Goal: Information Seeking & Learning: Learn about a topic

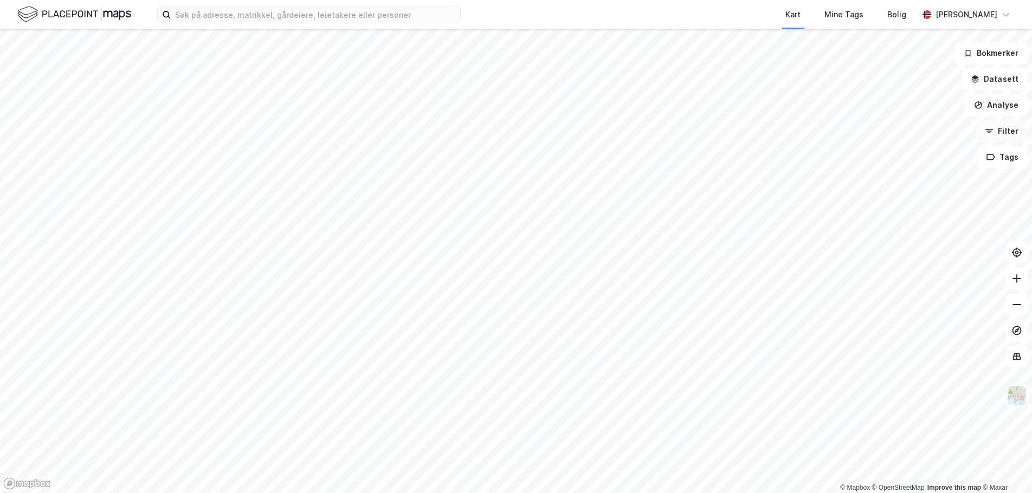
click at [1010, 130] on button "Filter" at bounding box center [1002, 131] width 52 height 22
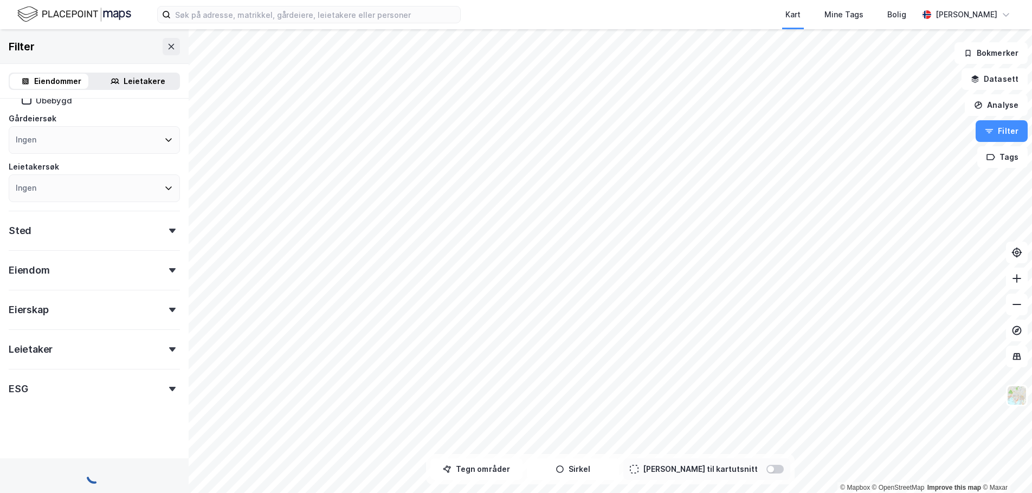
scroll to position [89, 0]
click at [115, 381] on div "ESG" at bounding box center [94, 380] width 171 height 31
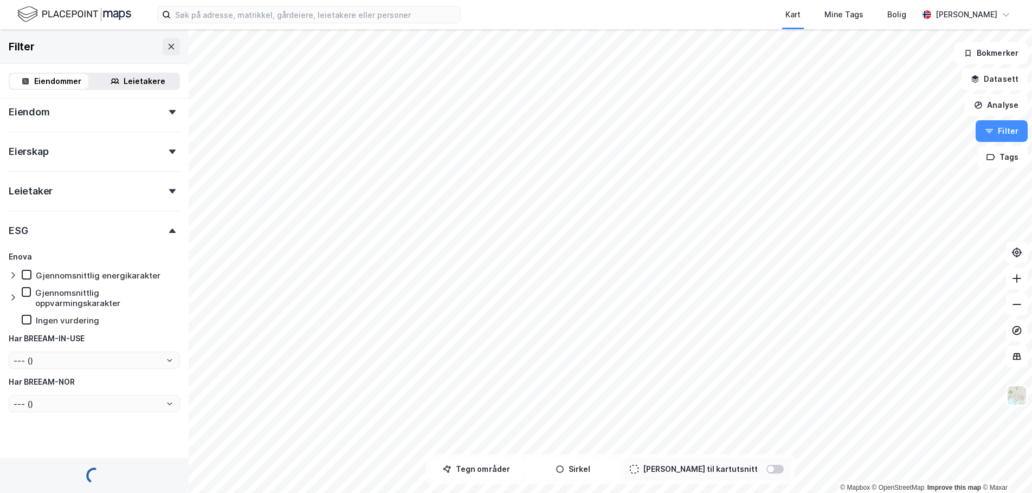
scroll to position [252, 0]
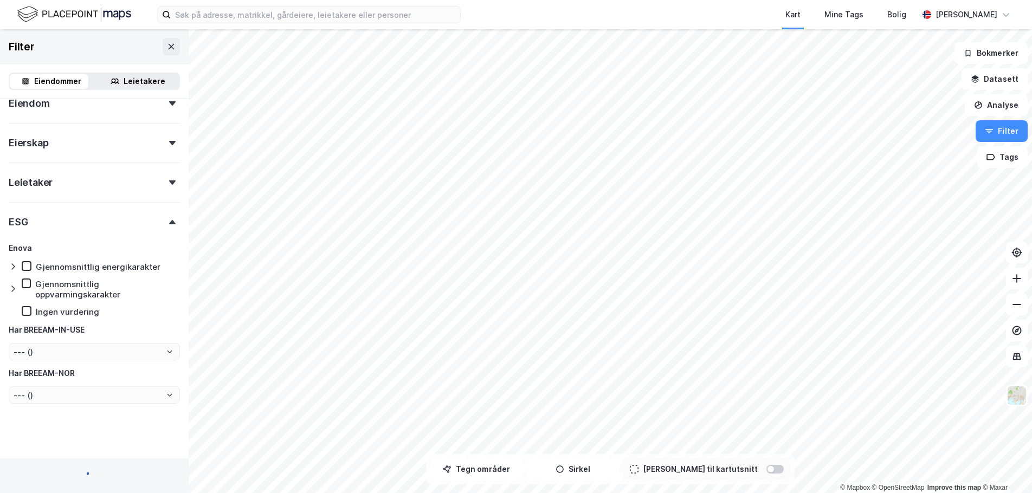
click at [98, 267] on div "Enova Gjennomsnittlig energikarakter Gjennomsnittlig oppvarmingskarakter Ingen …" at bounding box center [94, 323] width 171 height 163
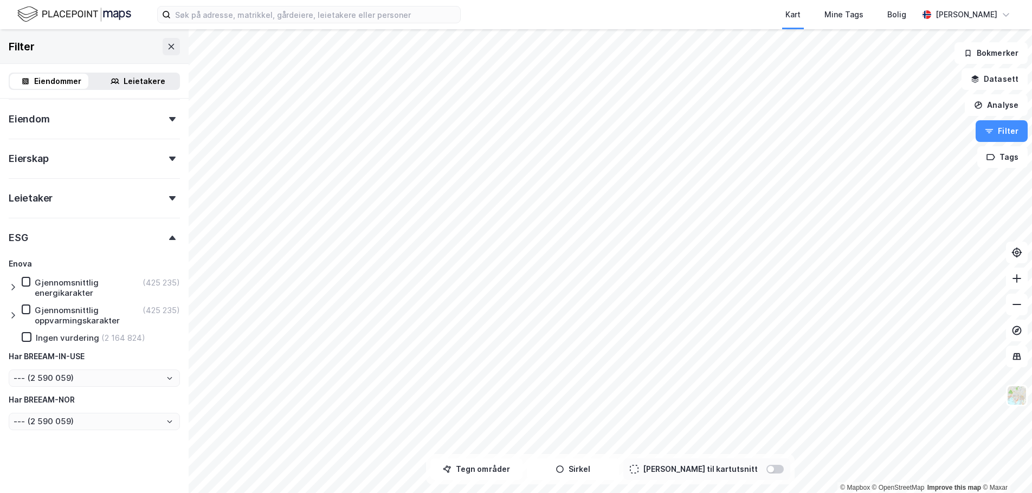
type input "--- (2 590 059)"
click at [89, 281] on div "Gjennomsnittlig energikarakter" at bounding box center [88, 288] width 106 height 21
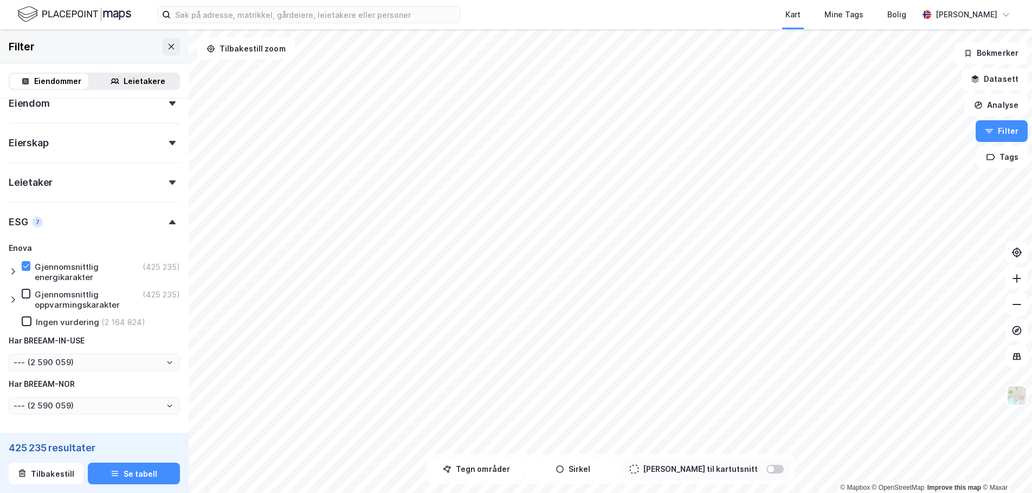
type input "--- (425 235)"
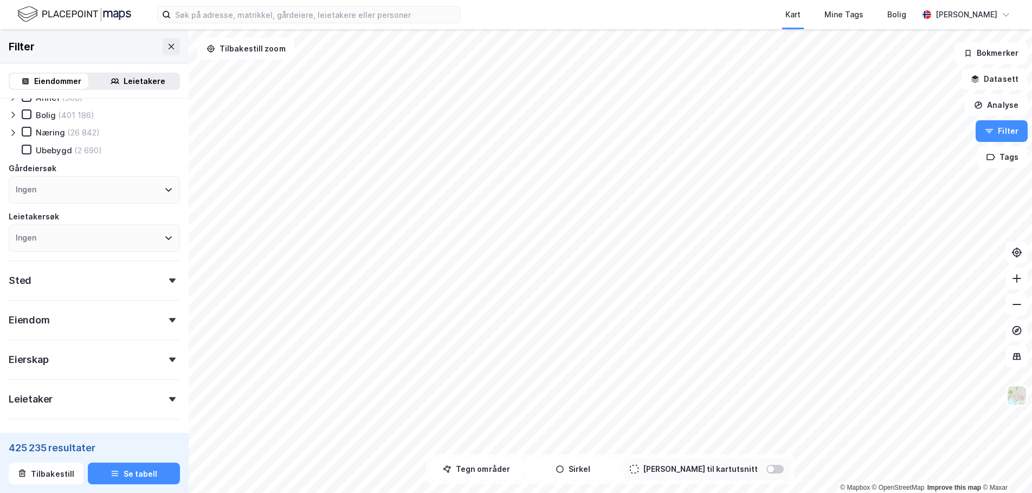
click at [71, 287] on div "Sted" at bounding box center [94, 276] width 171 height 31
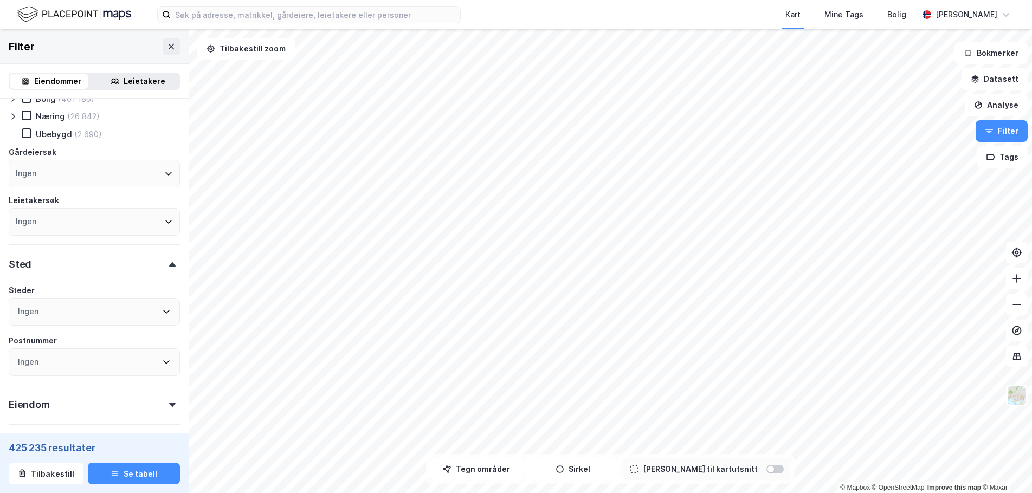
scroll to position [0, 0]
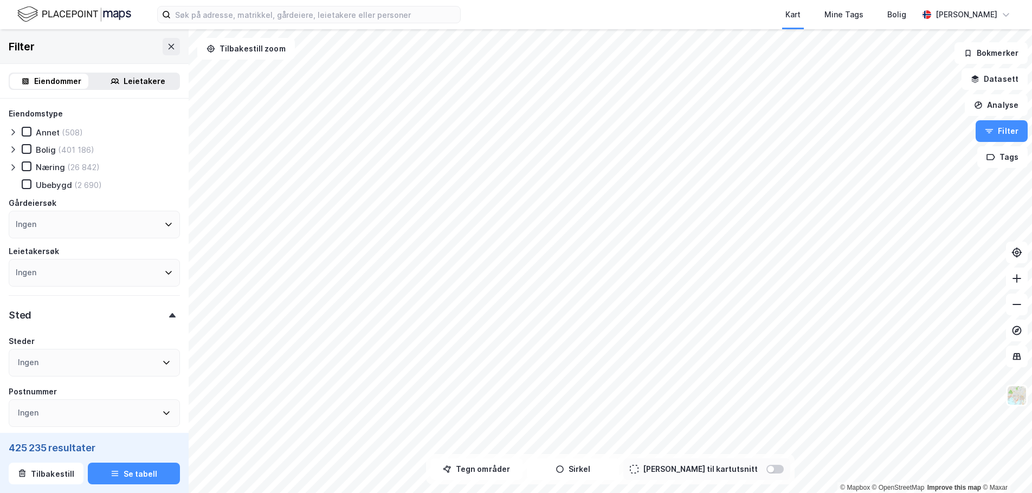
click at [12, 165] on icon at bounding box center [12, 167] width 3 height 7
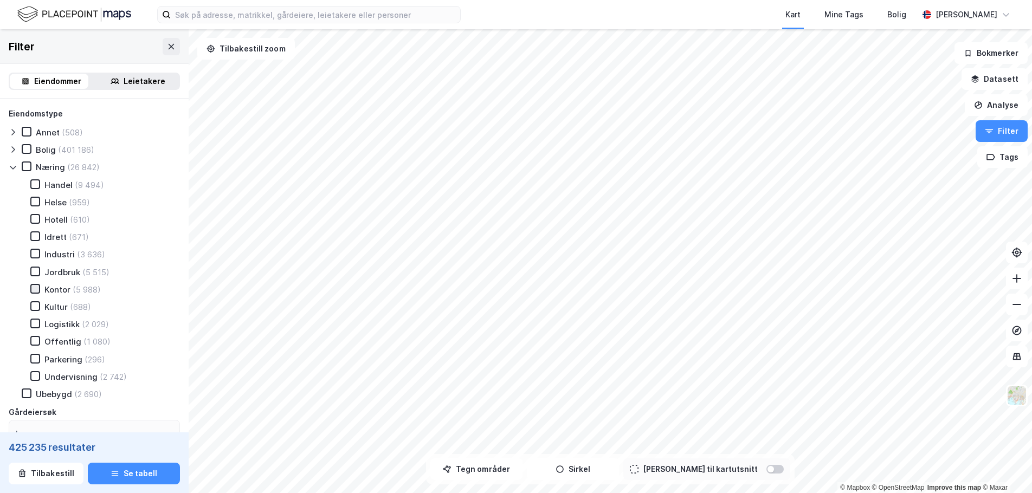
click at [34, 290] on icon at bounding box center [36, 289] width 6 height 4
type input "--- (5 988)"
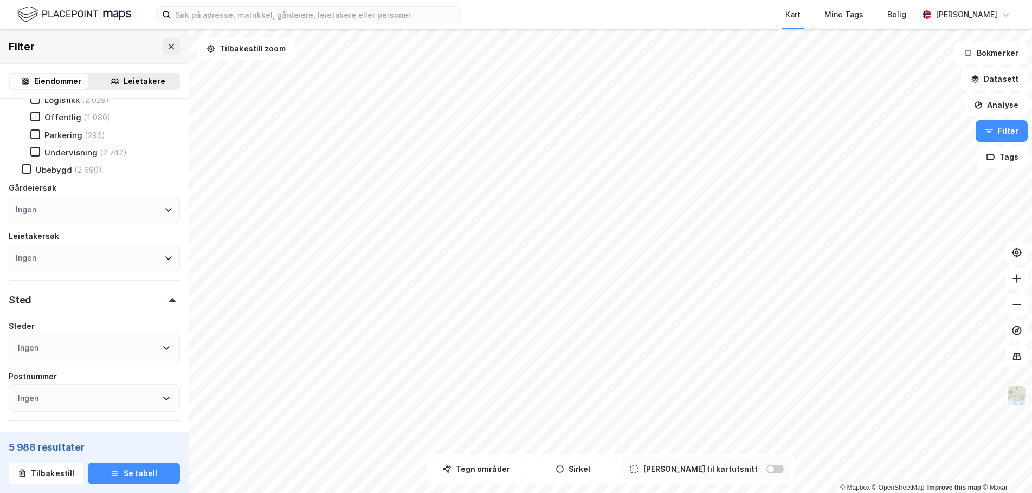
scroll to position [325, 0]
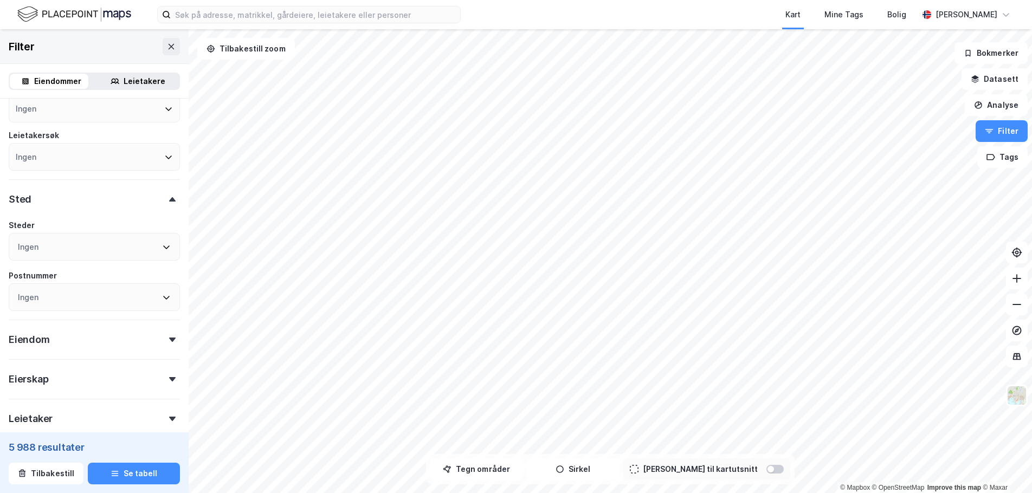
click at [54, 250] on div "Ingen" at bounding box center [94, 247] width 171 height 28
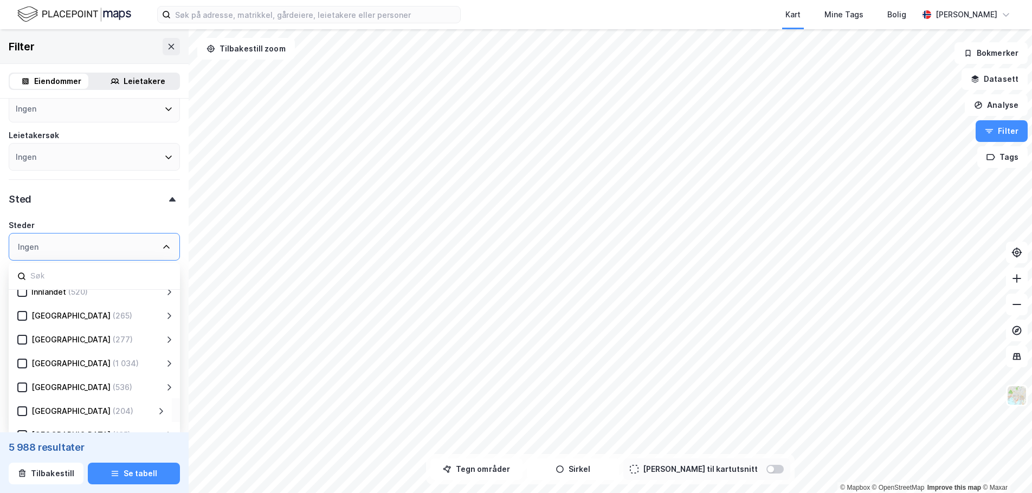
scroll to position [105, 0]
click at [24, 366] on icon at bounding box center [22, 365] width 8 height 8
type input "--- (1 034)"
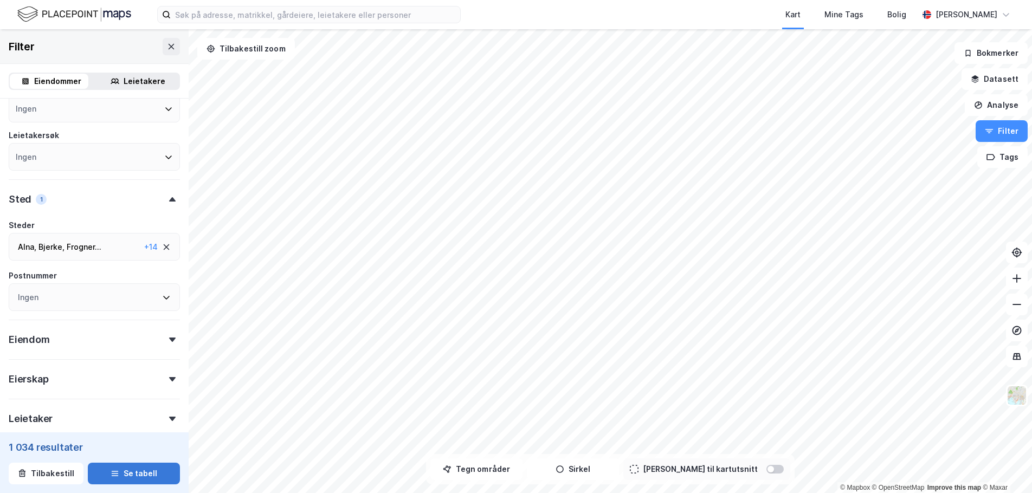
click at [113, 473] on icon "button" at bounding box center [115, 473] width 9 height 9
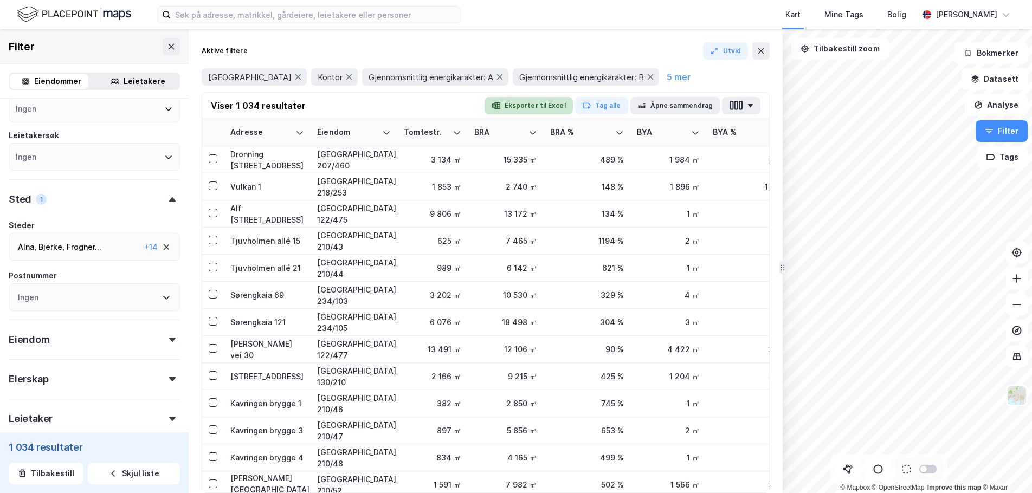
click at [543, 106] on button "Eksporter til Excel" at bounding box center [529, 105] width 88 height 17
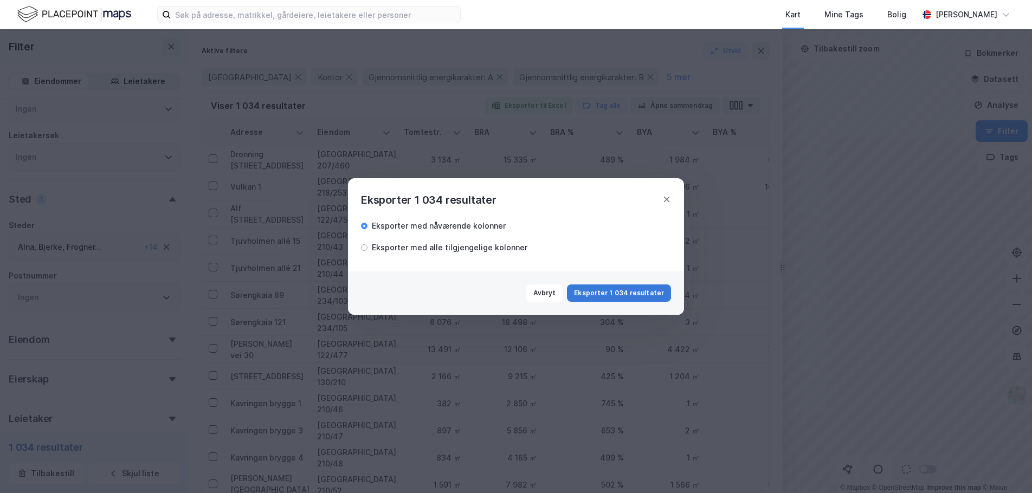
click at [606, 299] on button "Eksporter 1 034 resultater" at bounding box center [619, 293] width 104 height 17
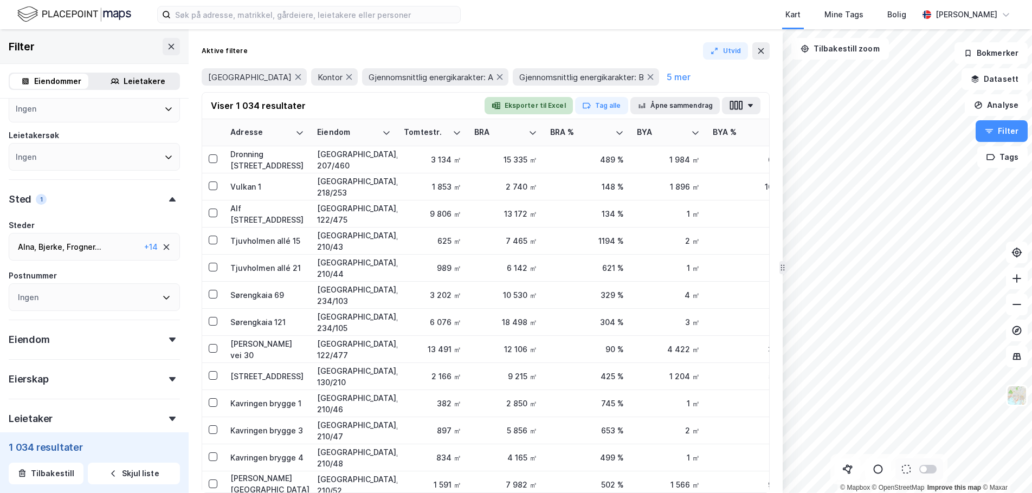
click at [549, 110] on button "Eksporter til Excel" at bounding box center [529, 105] width 88 height 17
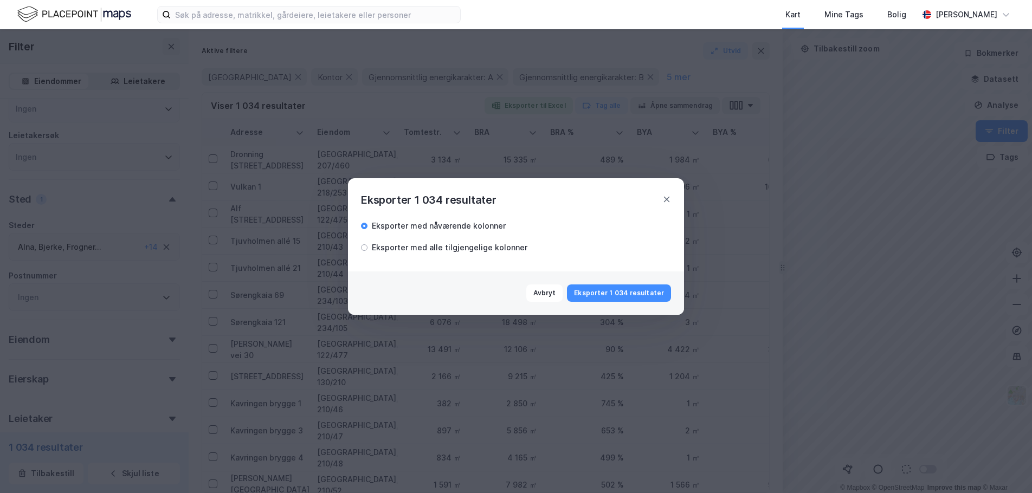
click at [549, 110] on div "Eksporter 1 034 resultater Eksporter med nåværende kolonner Eksporter med alle …" at bounding box center [516, 246] width 1032 height 493
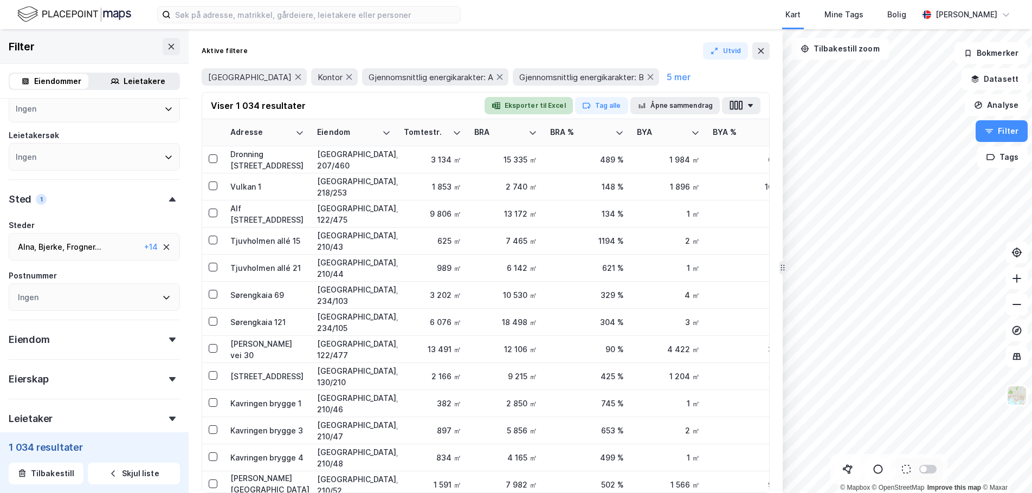
click at [539, 102] on button "Eksporter til Excel" at bounding box center [529, 105] width 88 height 17
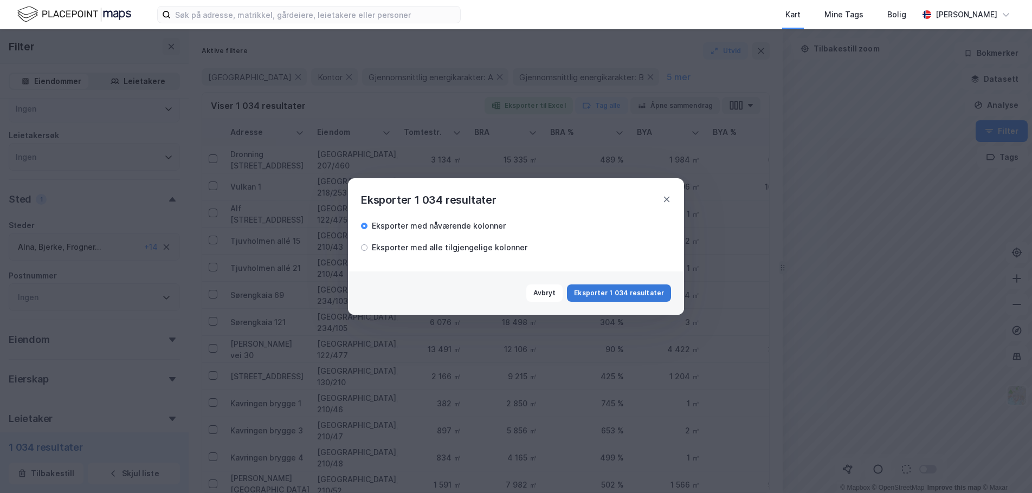
click at [615, 293] on button "Eksporter 1 034 resultater" at bounding box center [619, 293] width 104 height 17
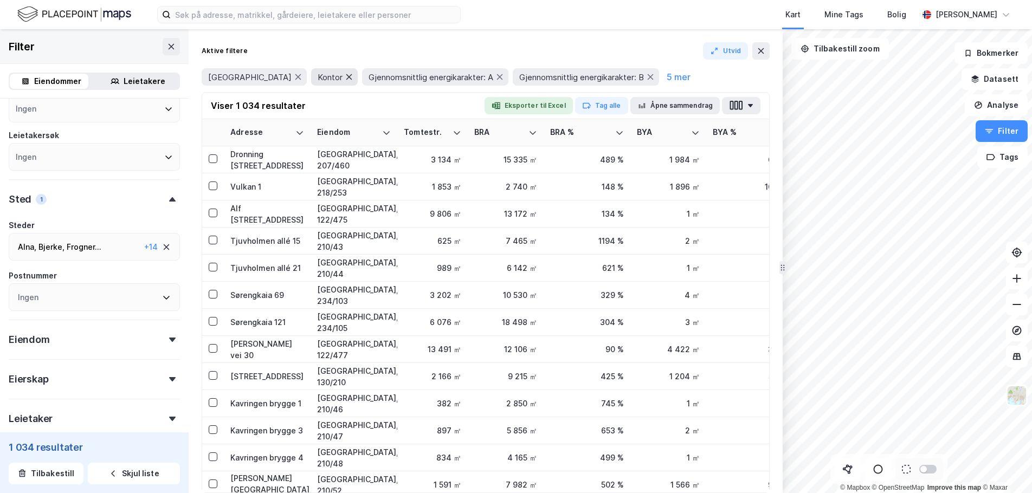
click at [345, 74] on icon at bounding box center [349, 77] width 9 height 9
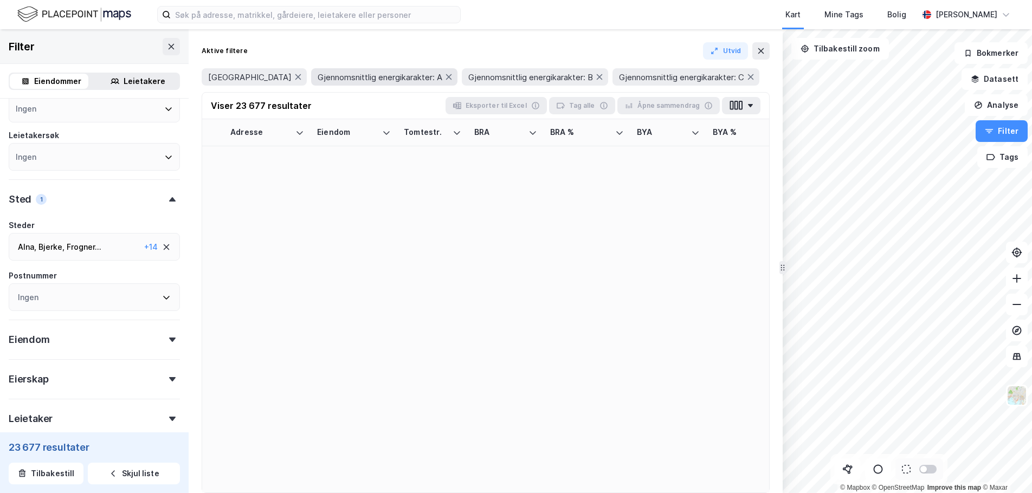
type input "--- (23 677)"
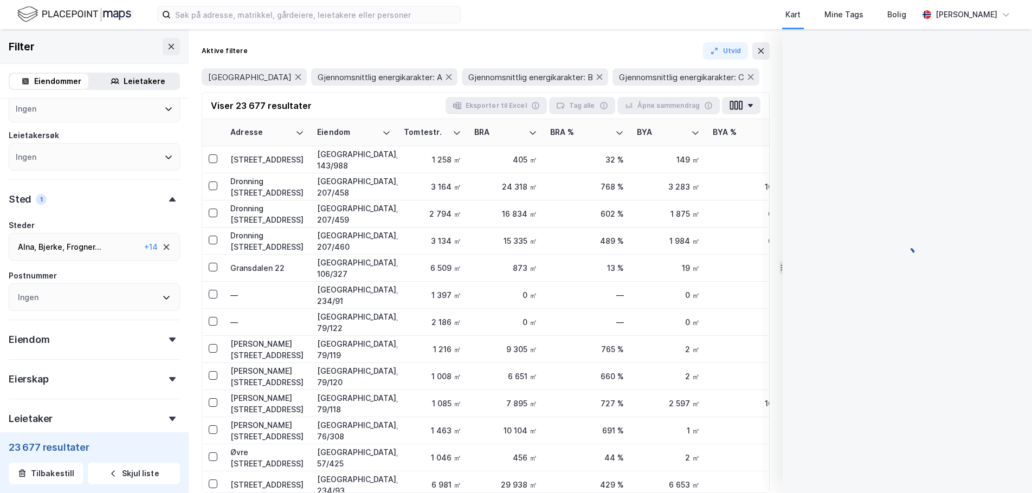
click at [905, 327] on div "© Mapbox © OpenStreetMap Improve this map © Maxar Filter Eiendommer Leietakere …" at bounding box center [516, 261] width 1032 height 464
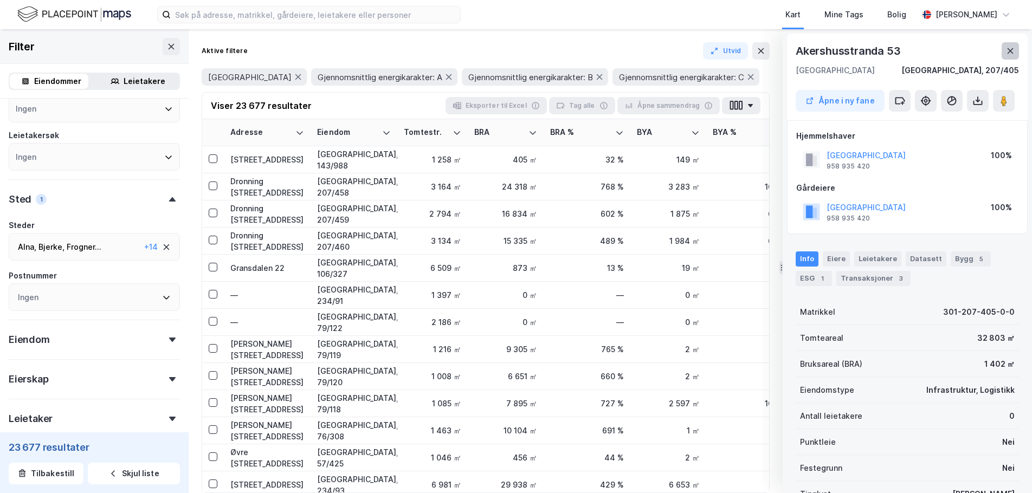
click at [1012, 48] on icon at bounding box center [1010, 51] width 9 height 9
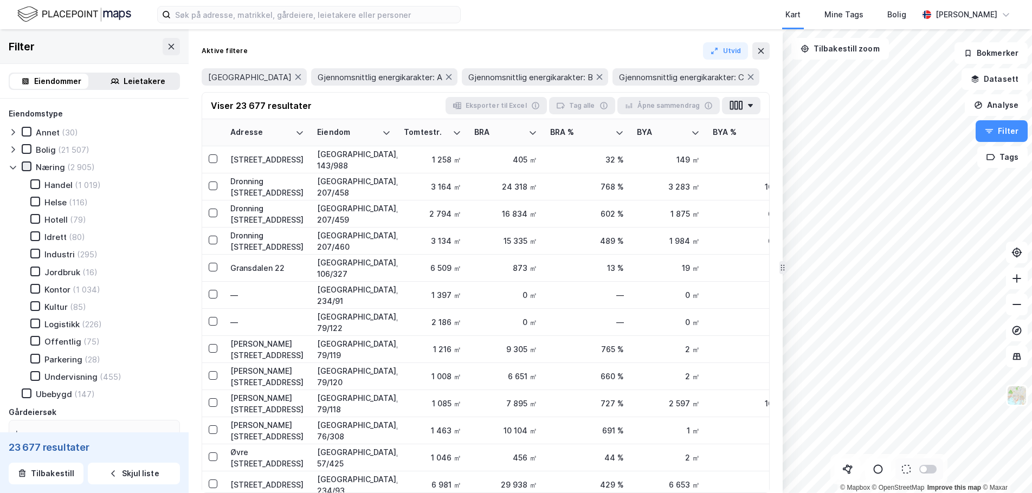
click at [30, 167] on icon at bounding box center [27, 167] width 8 height 8
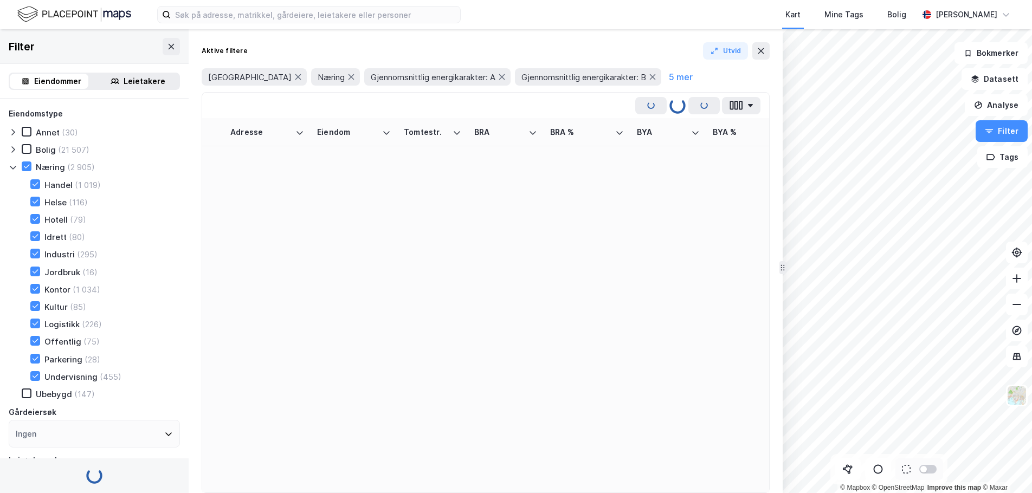
type input "--- (2 905)"
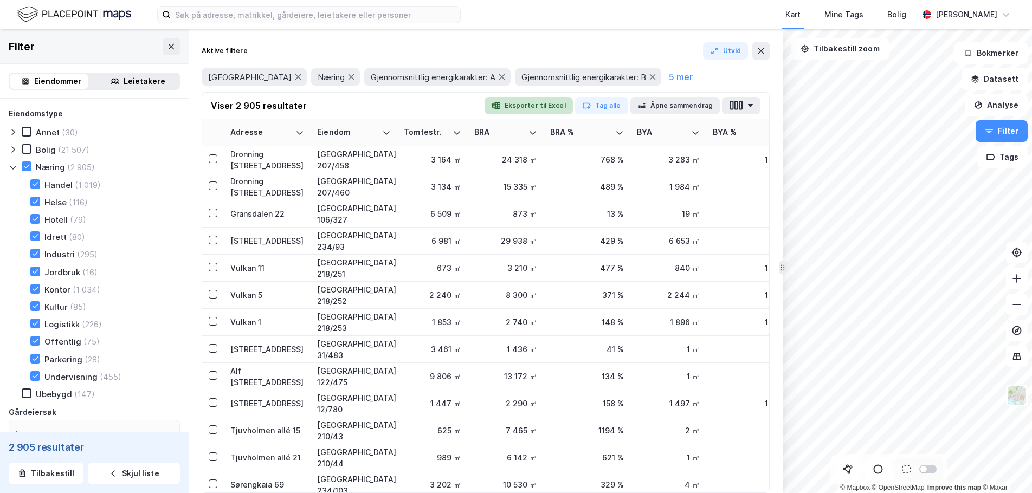
click at [529, 108] on button "Eksporter til Excel" at bounding box center [529, 105] width 88 height 17
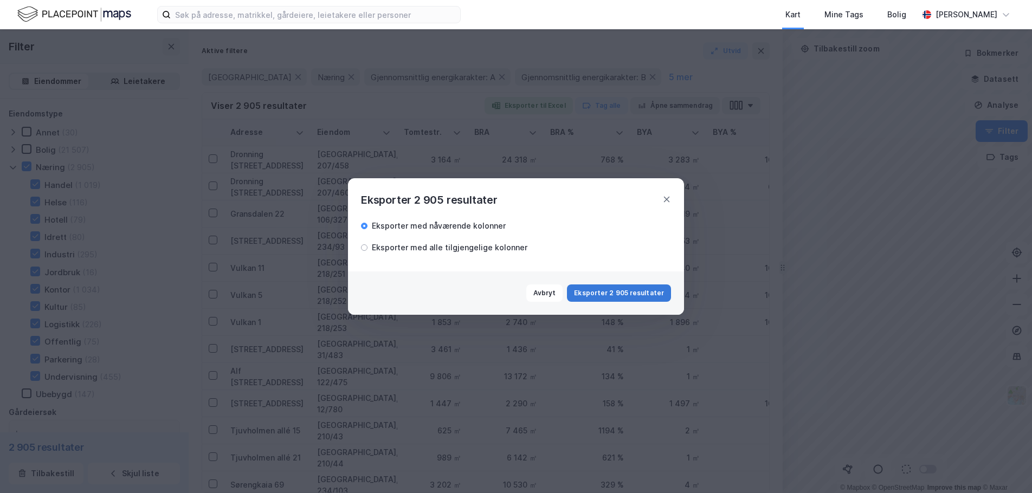
click at [622, 292] on button "Eksporter 2 905 resultater" at bounding box center [619, 293] width 104 height 17
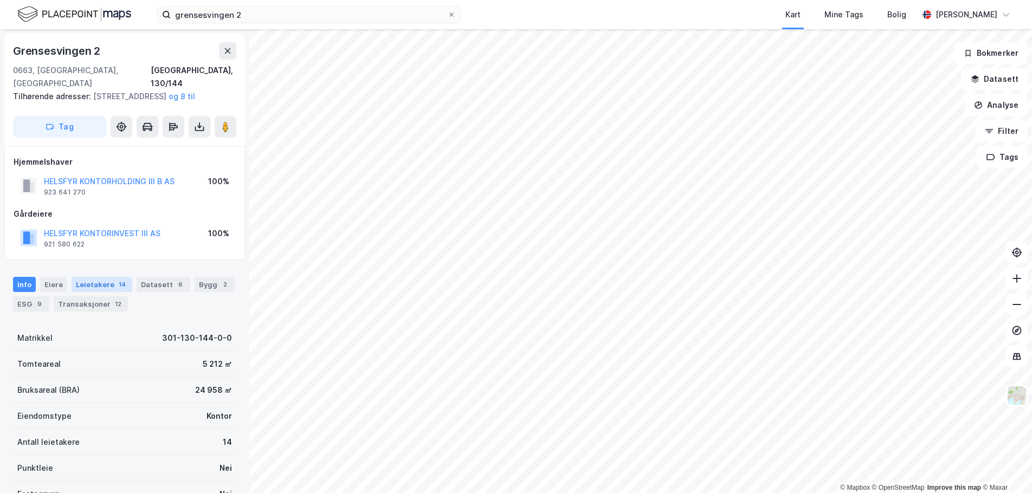
scroll to position [1, 0]
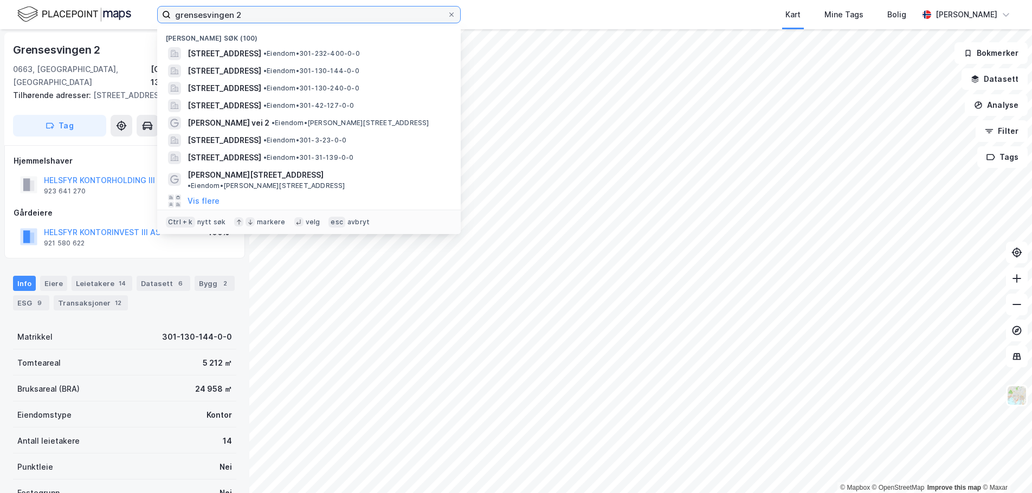
click at [262, 14] on input "grensesvingen 2" at bounding box center [309, 15] width 276 height 16
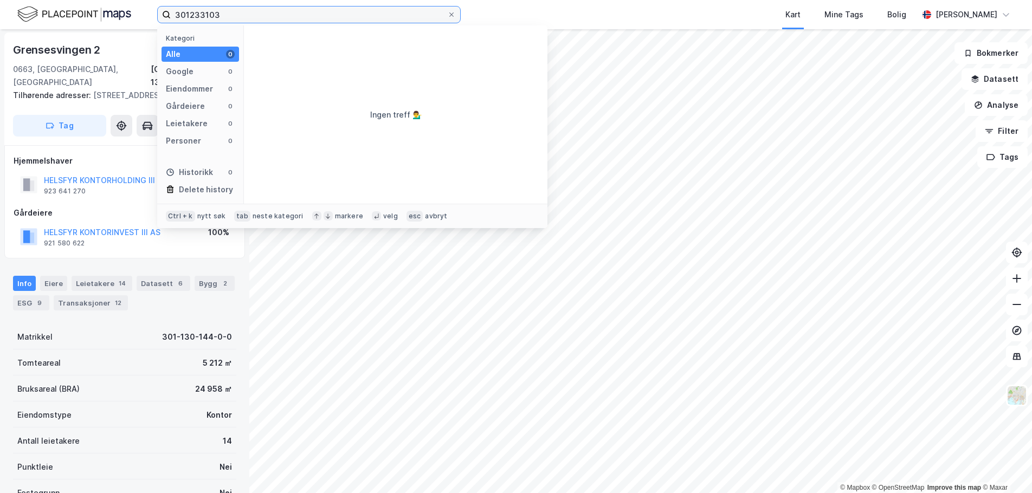
click at [190, 14] on input "301233103" at bounding box center [309, 15] width 276 height 16
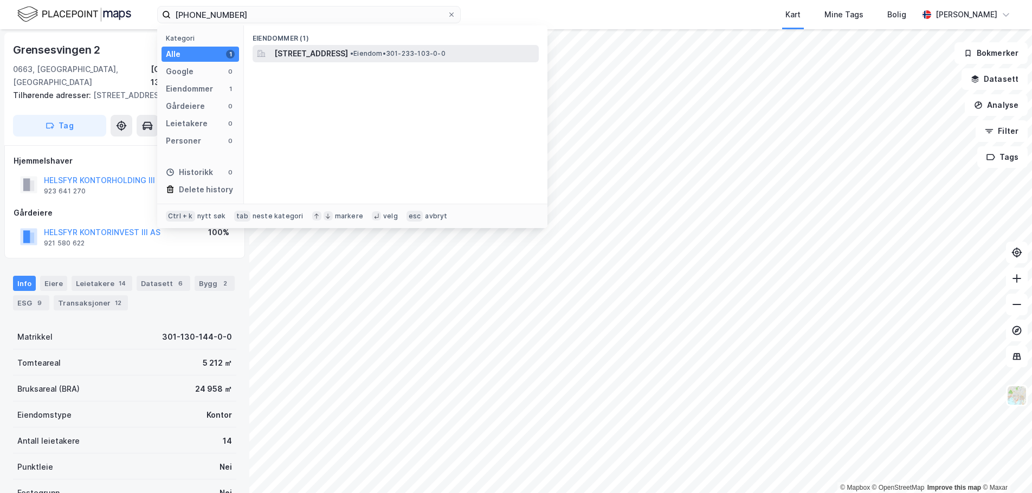
click at [348, 49] on span "[STREET_ADDRESS]" at bounding box center [311, 53] width 74 height 13
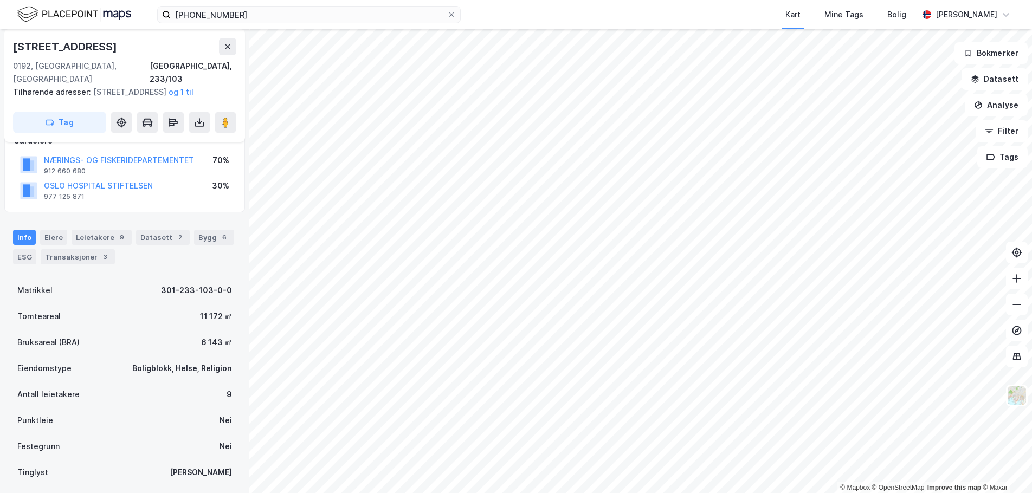
scroll to position [164, 0]
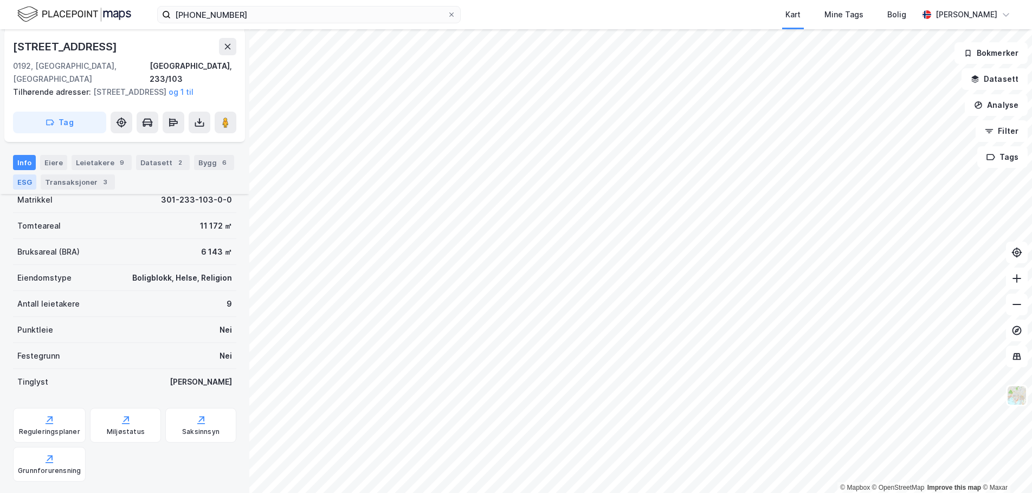
click at [29, 178] on div "ESG" at bounding box center [24, 182] width 23 height 15
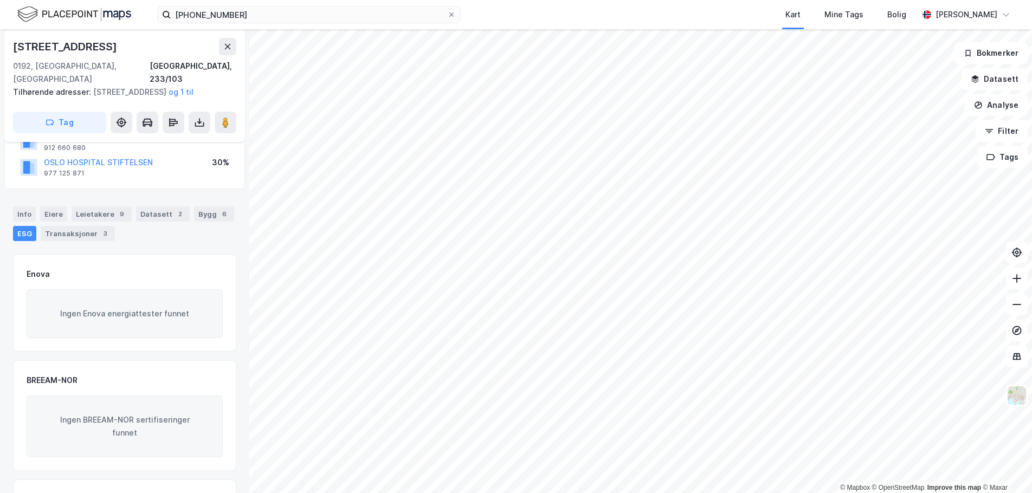
scroll to position [207, 0]
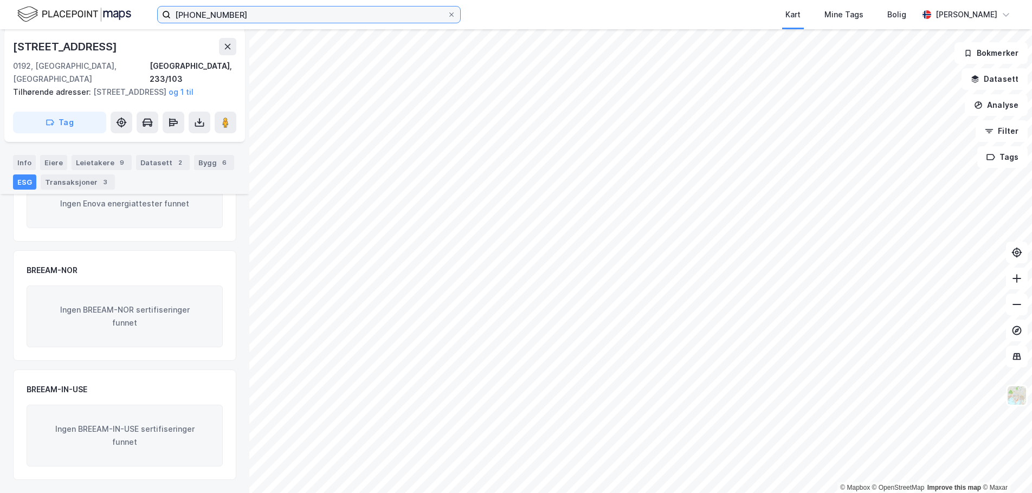
click at [200, 15] on input "[PHONE_NUMBER]" at bounding box center [309, 15] width 276 height 16
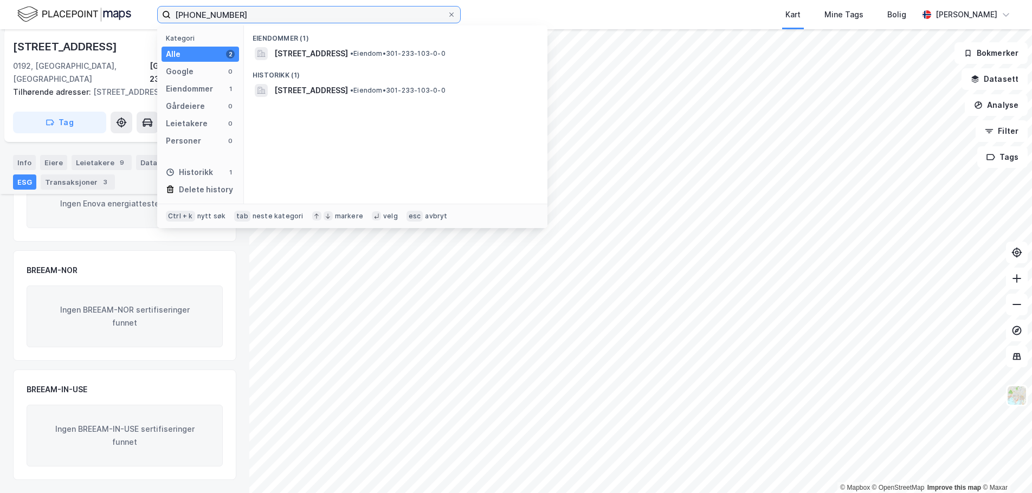
click at [200, 15] on input "[PHONE_NUMBER]" at bounding box center [309, 15] width 276 height 16
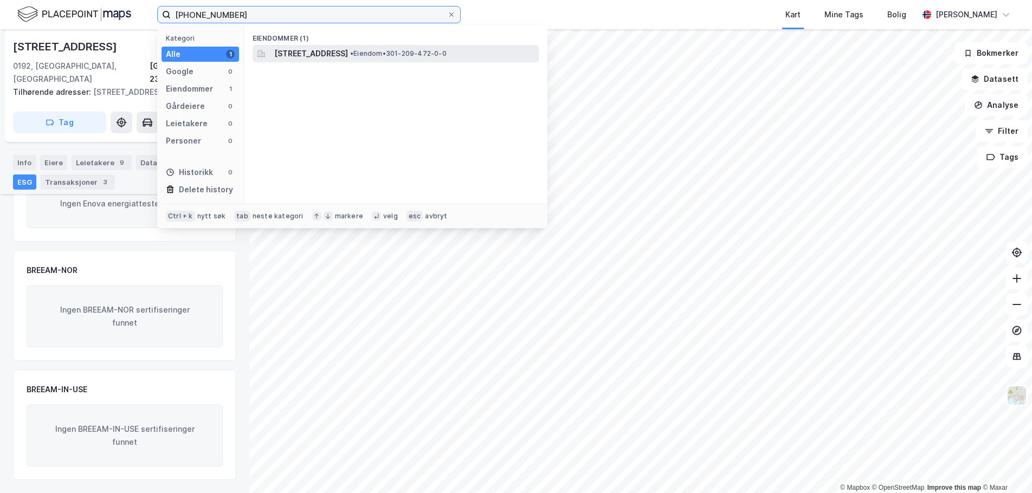
type input "301-209-472"
click at [324, 55] on span "[STREET_ADDRESS]" at bounding box center [311, 53] width 74 height 13
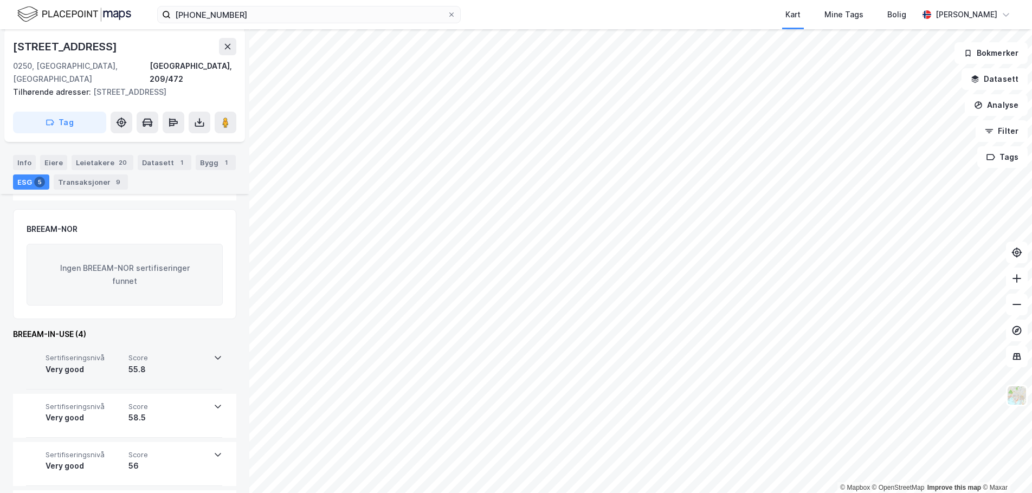
scroll to position [280, 0]
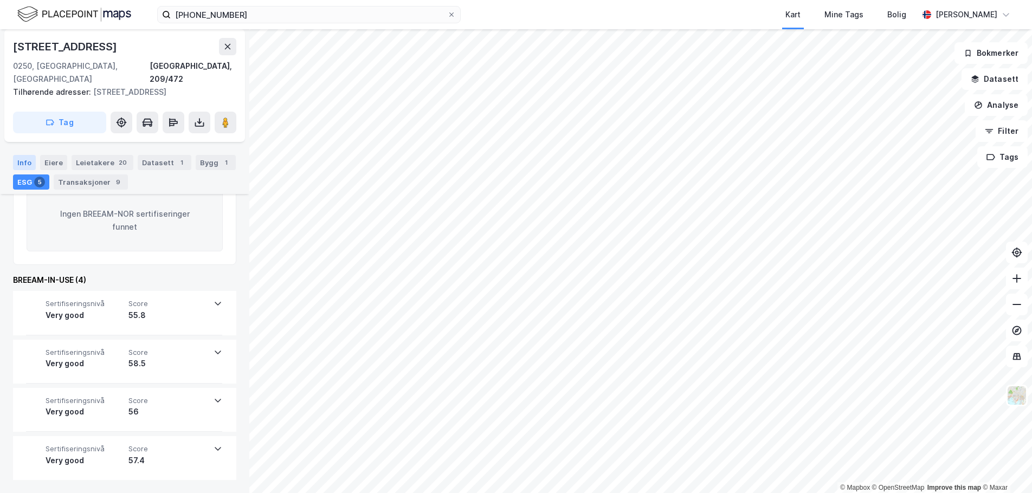
click at [19, 162] on div "Info" at bounding box center [24, 162] width 23 height 15
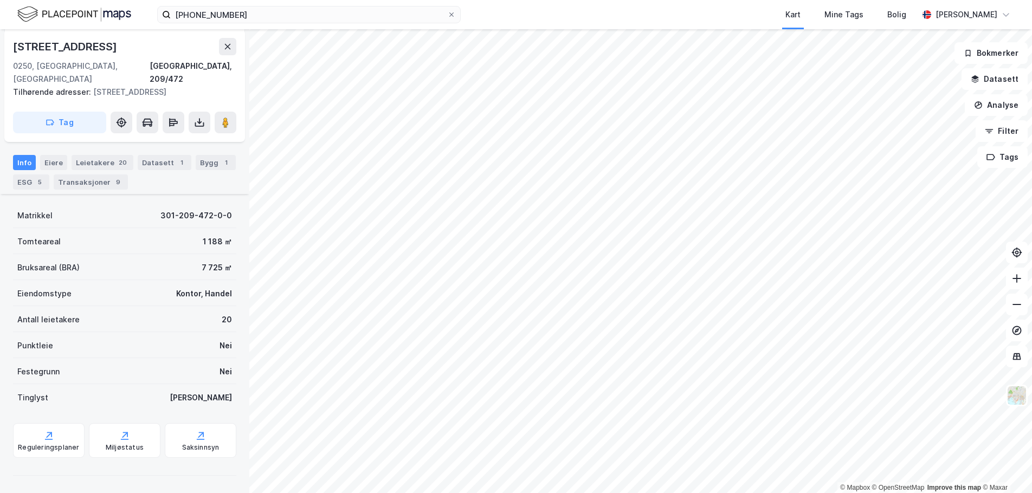
scroll to position [123, 0]
click at [201, 162] on div "Bygg 1" at bounding box center [216, 162] width 40 height 15
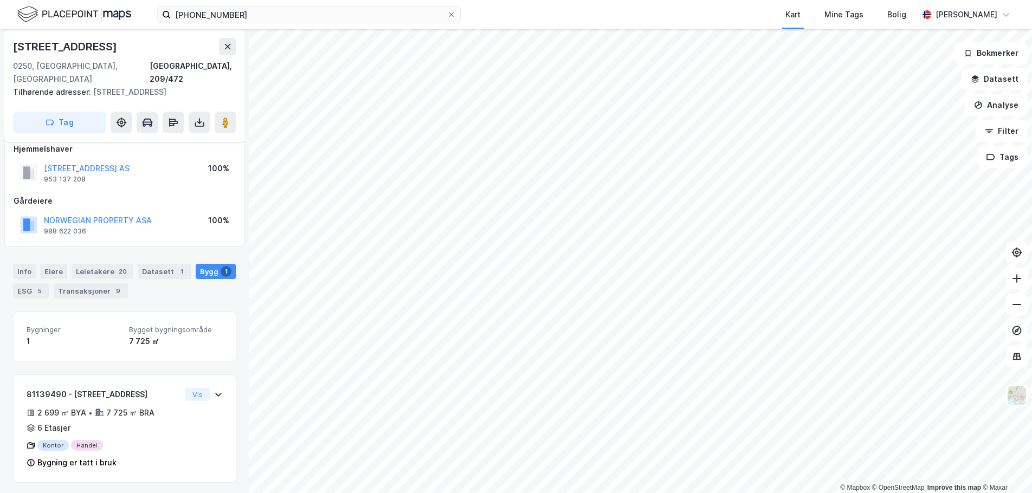
scroll to position [16, 0]
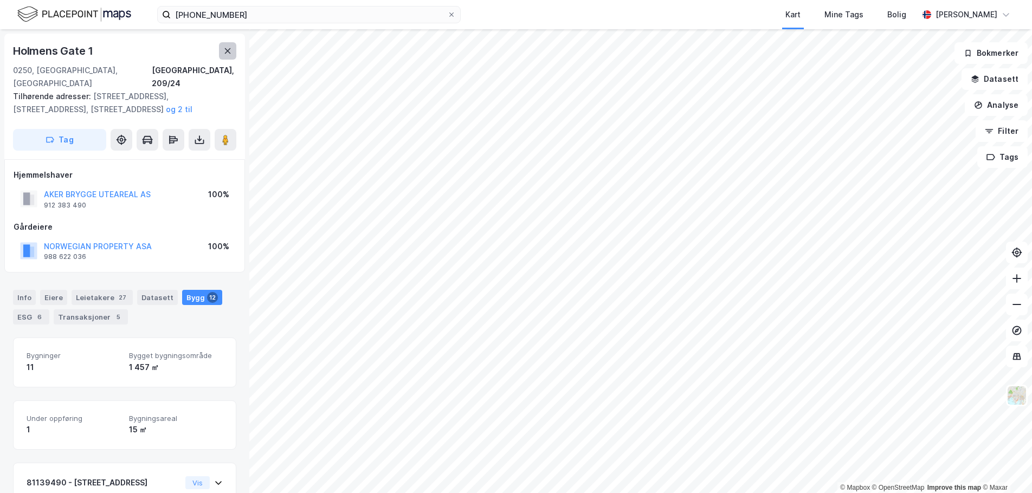
click at [226, 54] on icon at bounding box center [227, 51] width 9 height 9
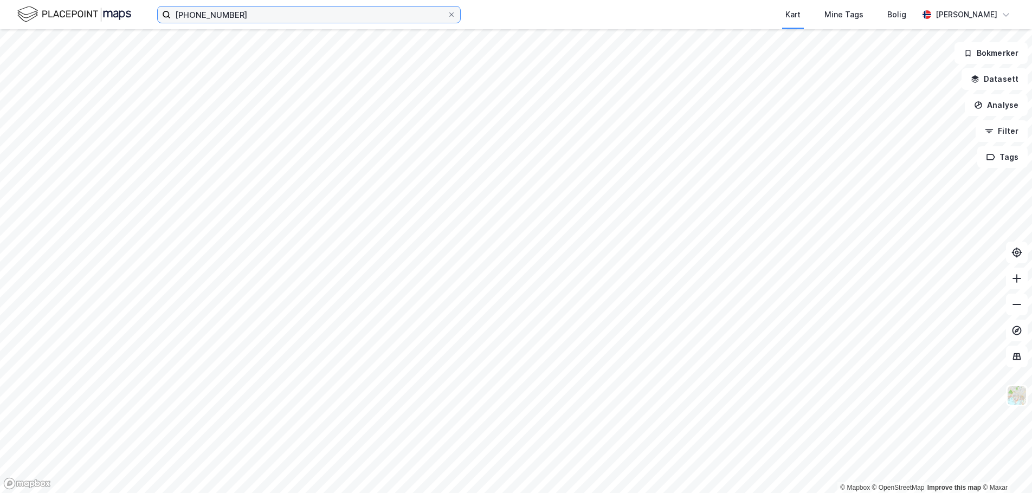
click at [259, 18] on input "301-209-472" at bounding box center [309, 15] width 276 height 16
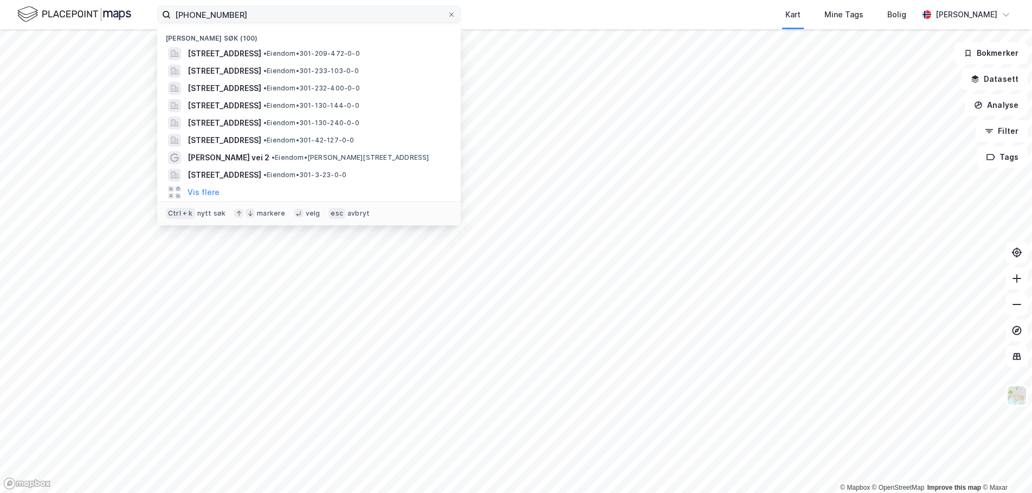
click at [449, 17] on div at bounding box center [451, 14] width 7 height 9
click at [447, 17] on input "301-209-472" at bounding box center [309, 15] width 276 height 16
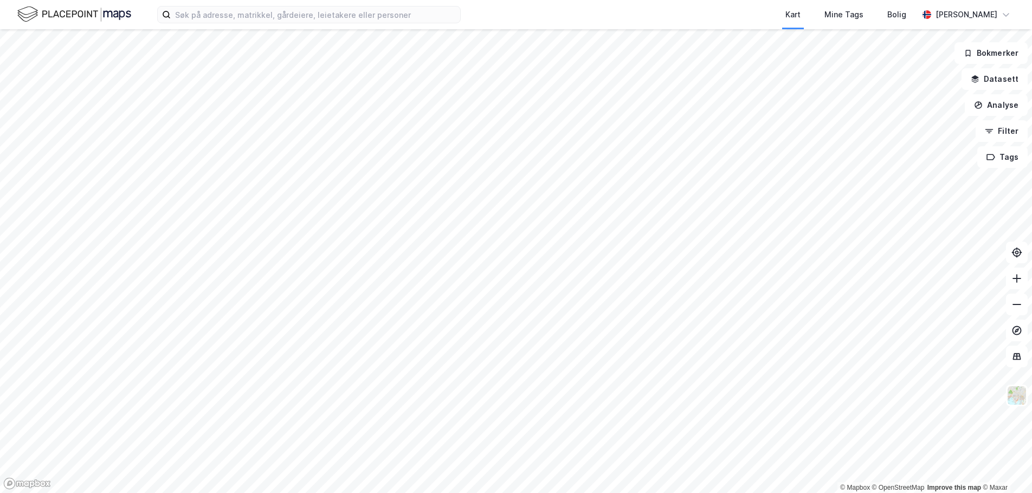
click at [487, 13] on div "Kart Mine Tags Bolig Jørgen Holand" at bounding box center [516, 14] width 1032 height 29
click at [1005, 77] on button "Datasett" at bounding box center [995, 79] width 66 height 22
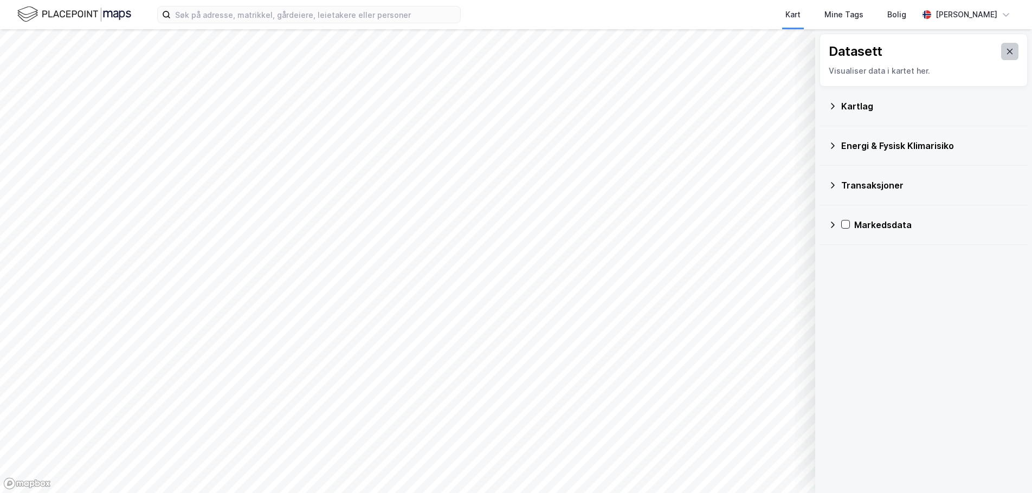
click at [1006, 48] on icon at bounding box center [1010, 51] width 9 height 9
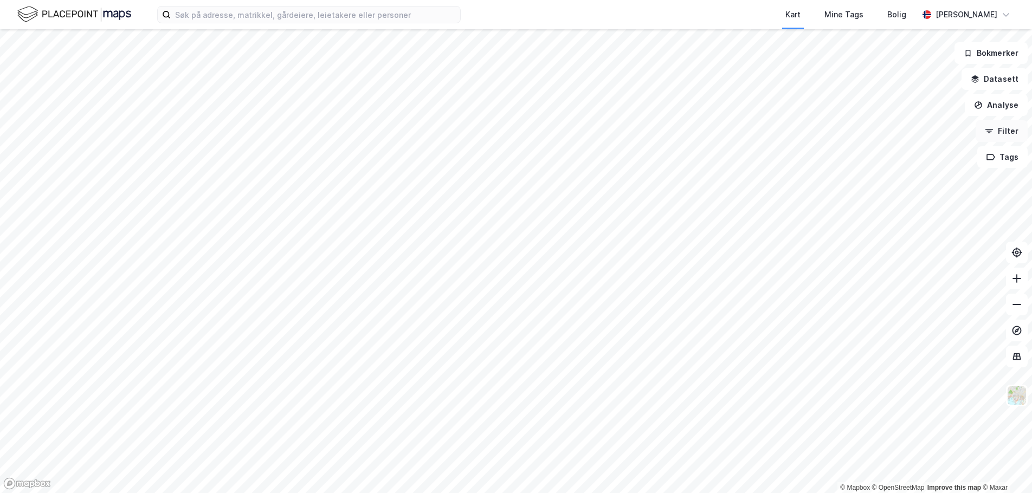
click at [1000, 125] on button "Filter" at bounding box center [1002, 131] width 52 height 22
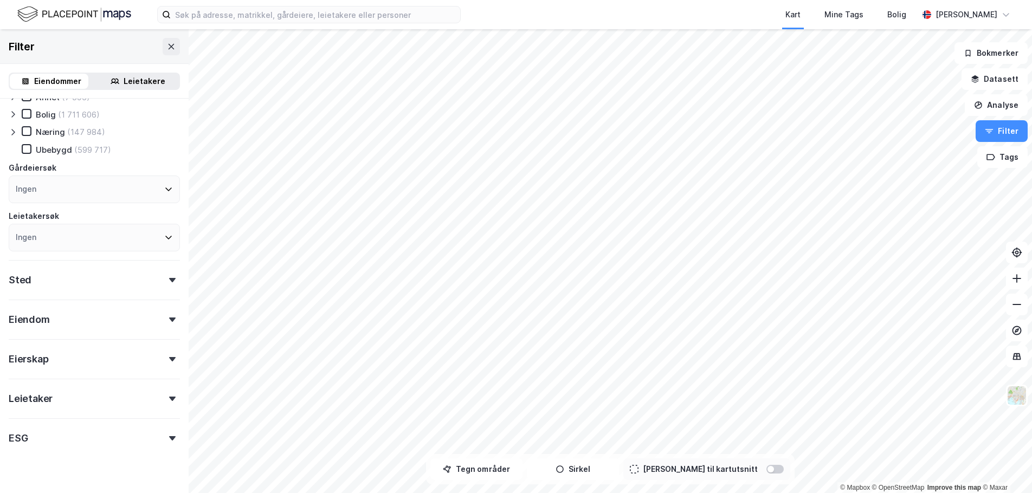
scroll to position [54, 0]
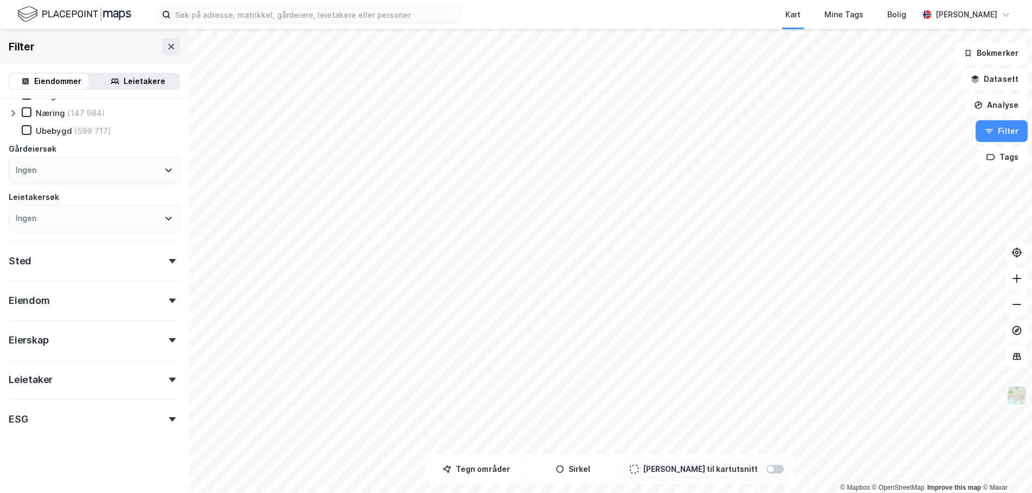
click at [86, 415] on div "ESG" at bounding box center [94, 415] width 171 height 31
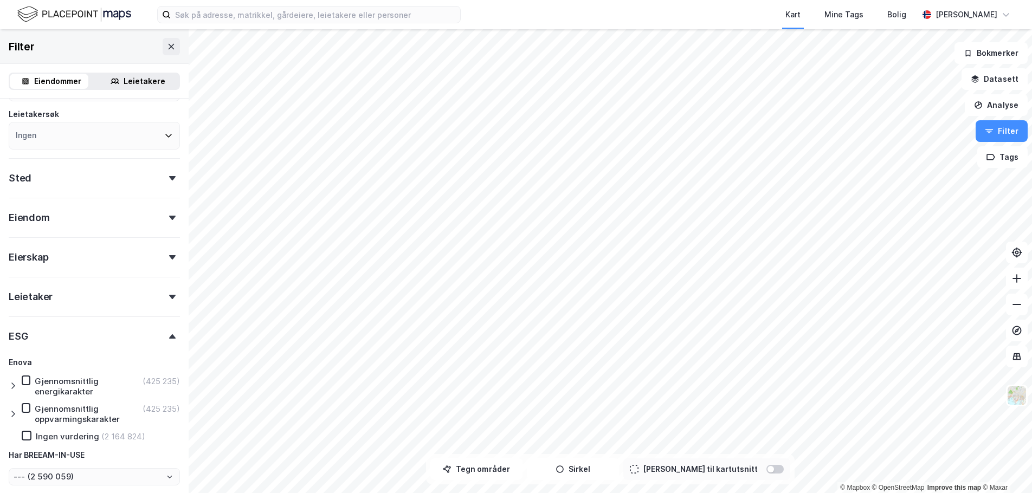
scroll to position [236, 0]
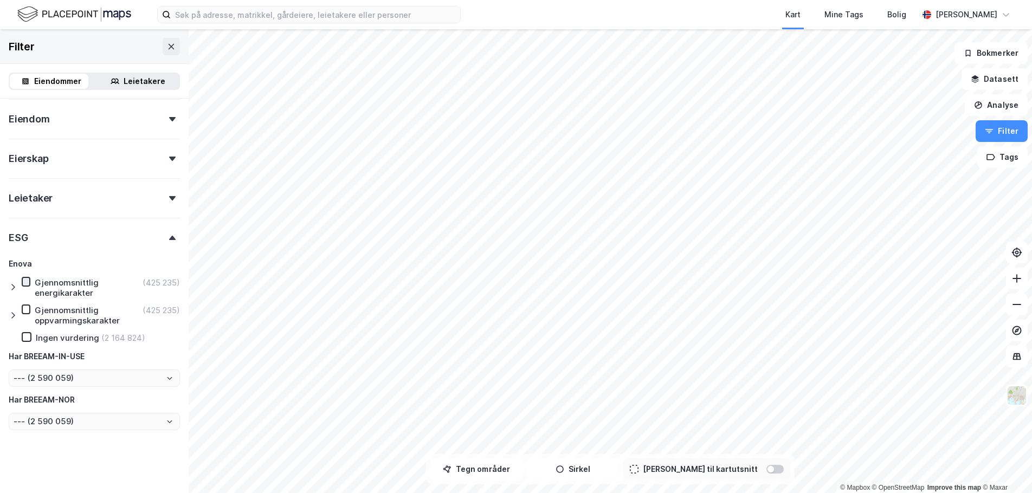
click at [28, 284] on icon at bounding box center [26, 282] width 8 height 8
type input "--- (425 235)"
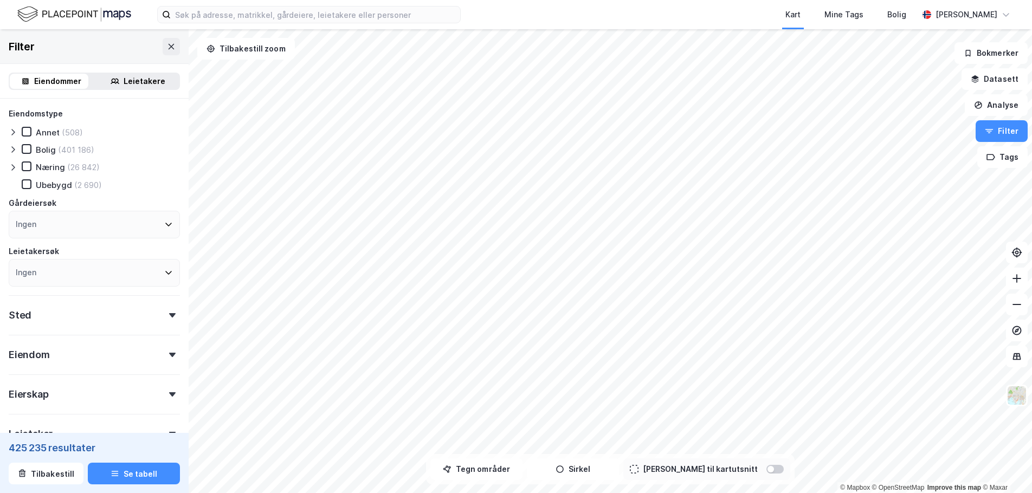
click at [3, 165] on div "Eiendomstype Annet (508) Bolig (401 186) Næring (26 842) Ubebygd (2 690) Gårdei…" at bounding box center [94, 414] width 189 height 630
click at [18, 164] on div at bounding box center [15, 167] width 13 height 11
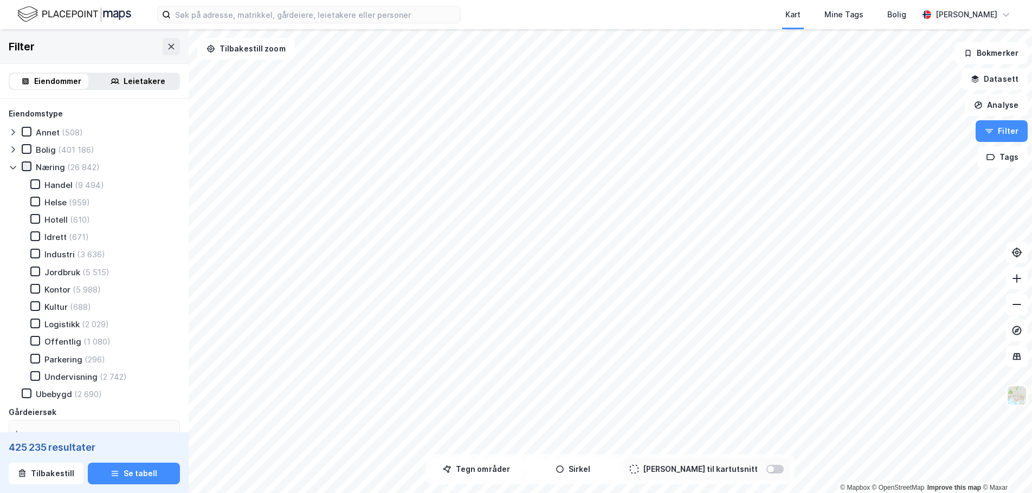
click at [23, 165] on icon at bounding box center [27, 167] width 8 height 8
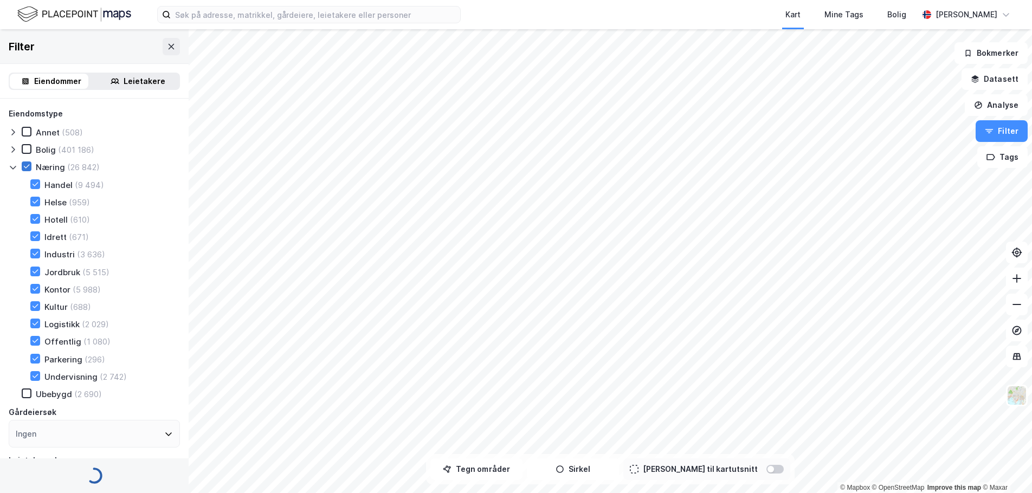
type input "--- (26 842)"
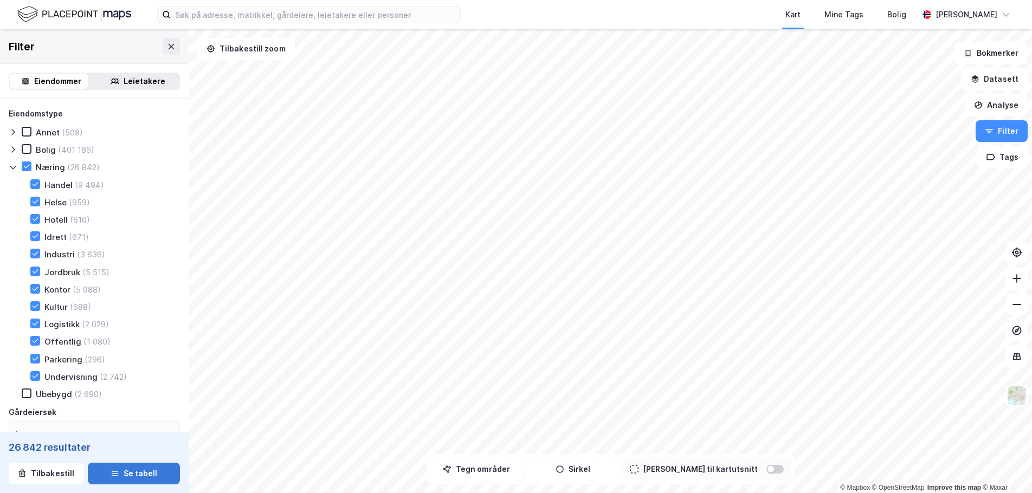
click at [100, 476] on button "Se tabell" at bounding box center [134, 474] width 92 height 22
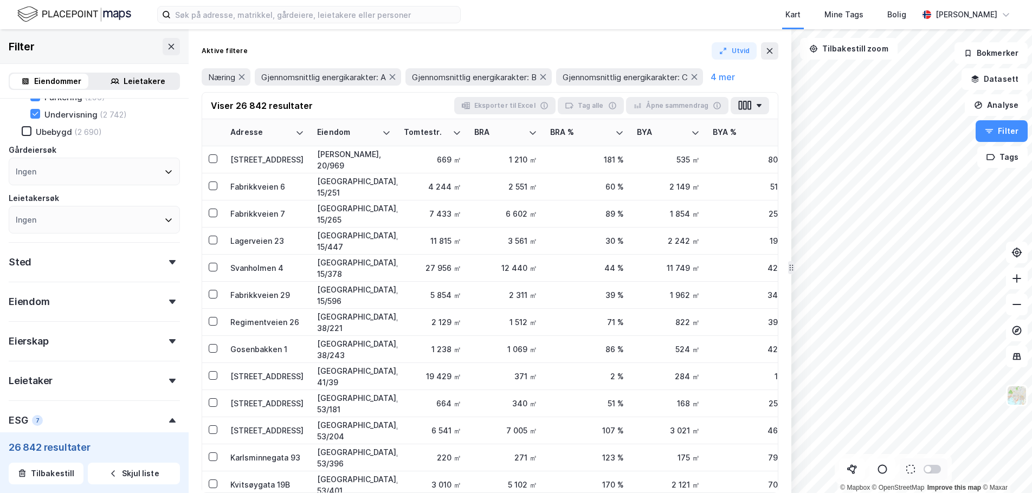
scroll to position [271, 0]
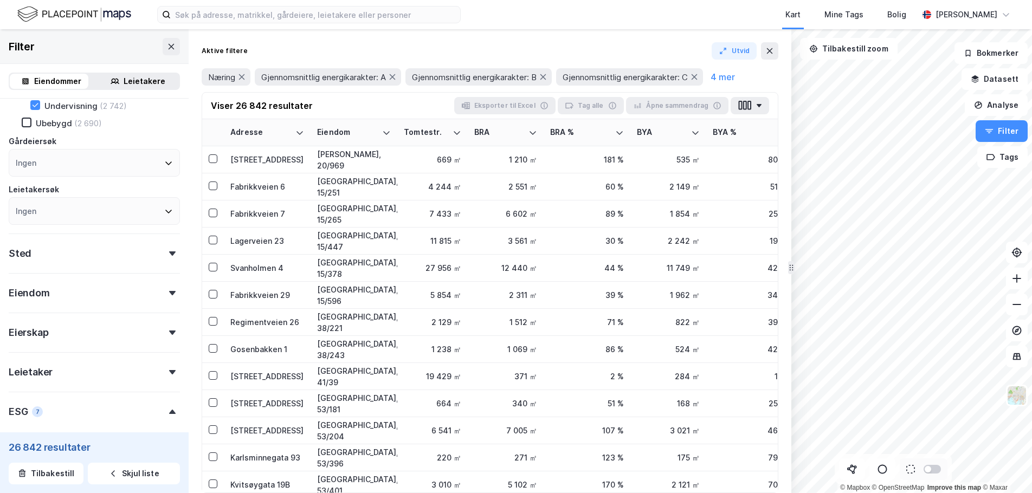
click at [81, 247] on div "Sted" at bounding box center [94, 249] width 171 height 31
click at [72, 300] on div "Ingen" at bounding box center [94, 301] width 171 height 28
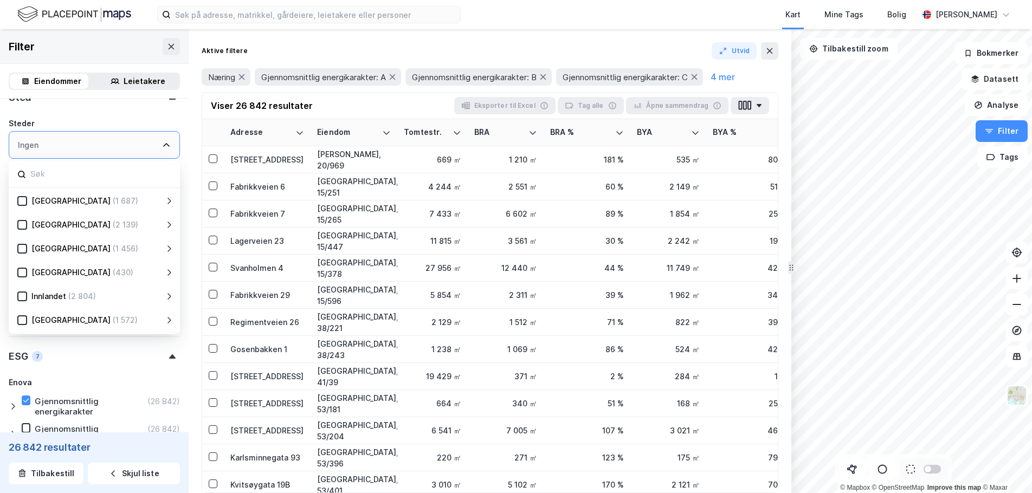
scroll to position [434, 0]
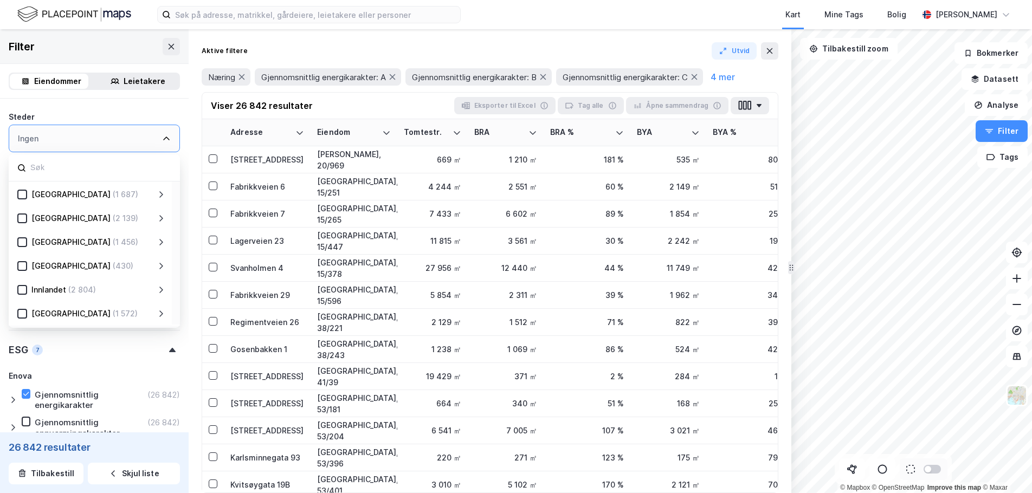
click at [99, 164] on input at bounding box center [100, 167] width 142 height 15
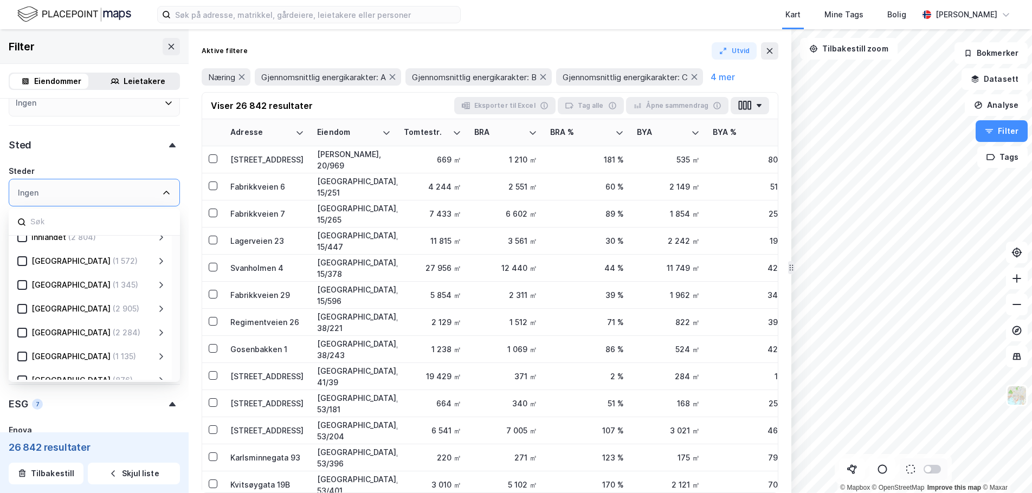
scroll to position [105, 0]
click at [22, 312] on icon at bounding box center [23, 310] width 6 height 4
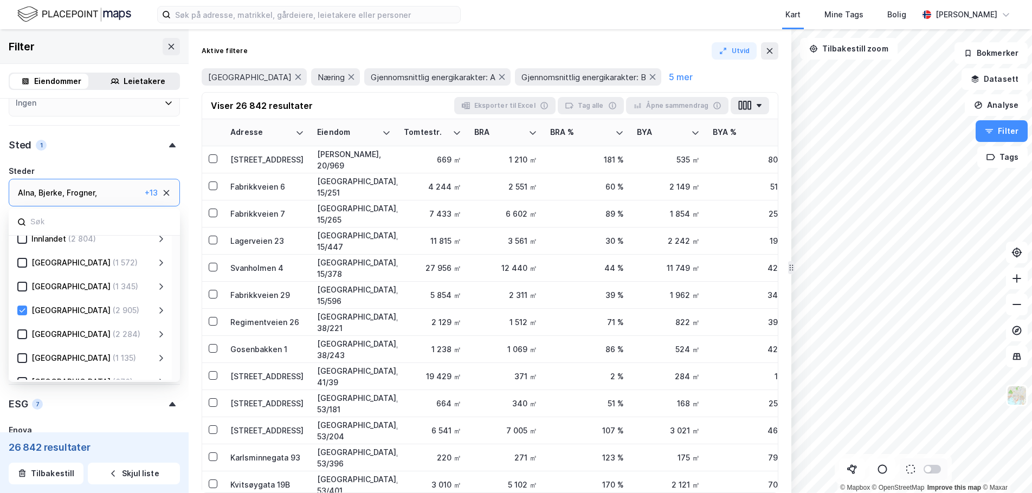
type input "--- (2 905)"
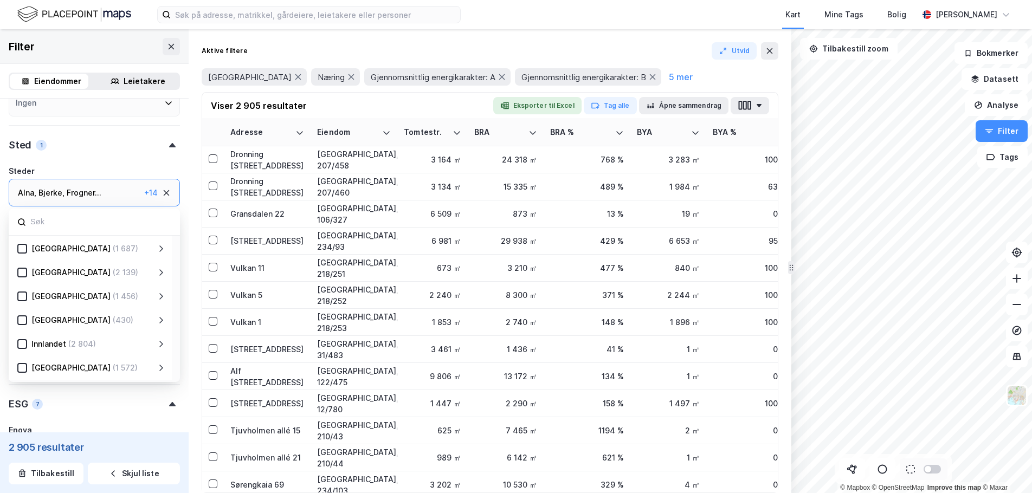
click at [158, 269] on icon at bounding box center [161, 272] width 9 height 9
click at [34, 295] on icon at bounding box center [35, 297] width 8 height 8
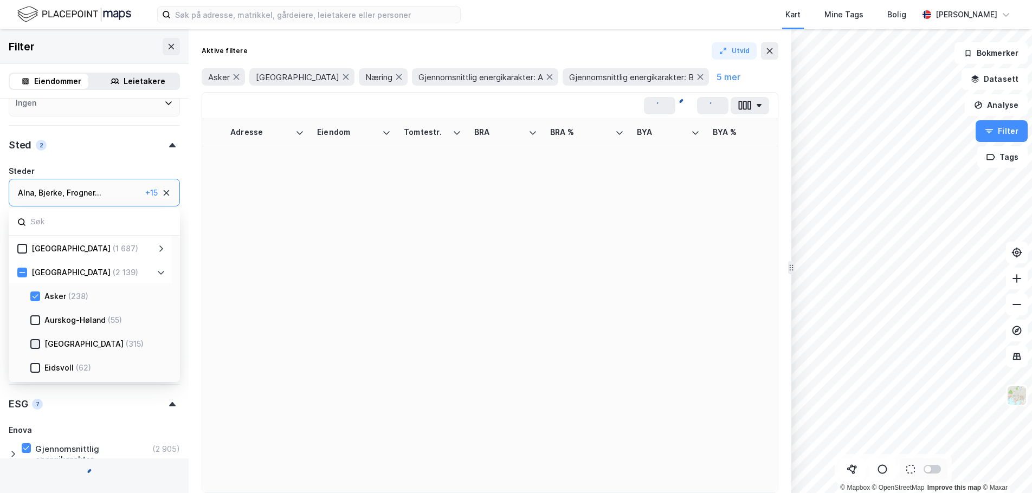
click at [35, 346] on icon at bounding box center [35, 344] width 8 height 8
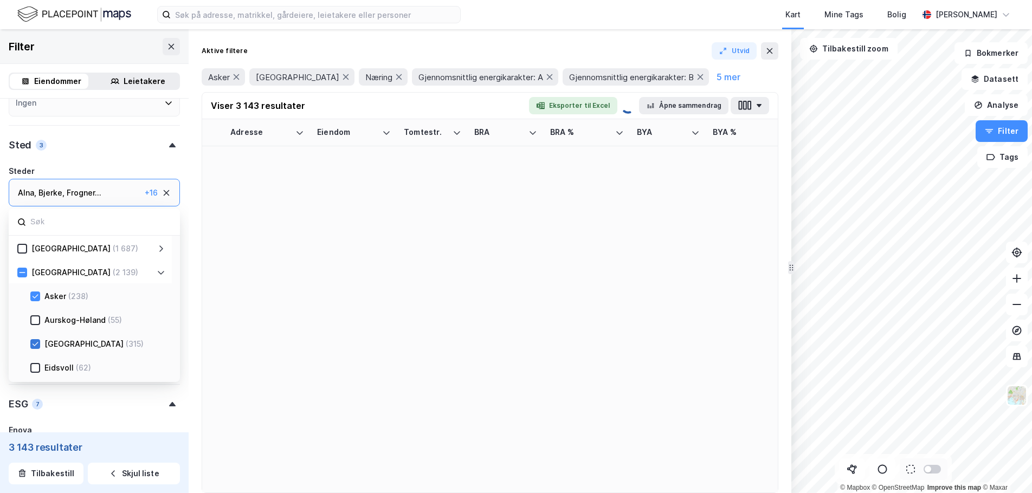
type input "--- (3 143)"
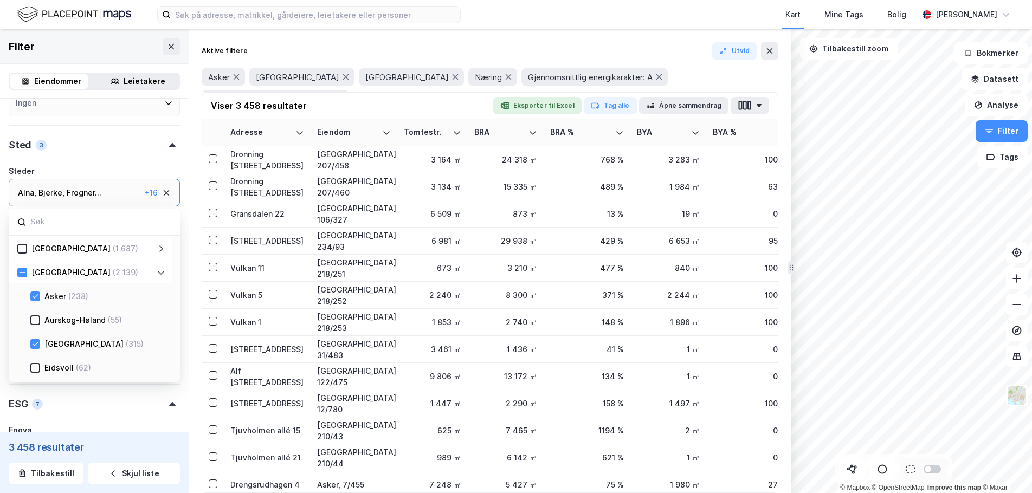
type input "--- (3 458)"
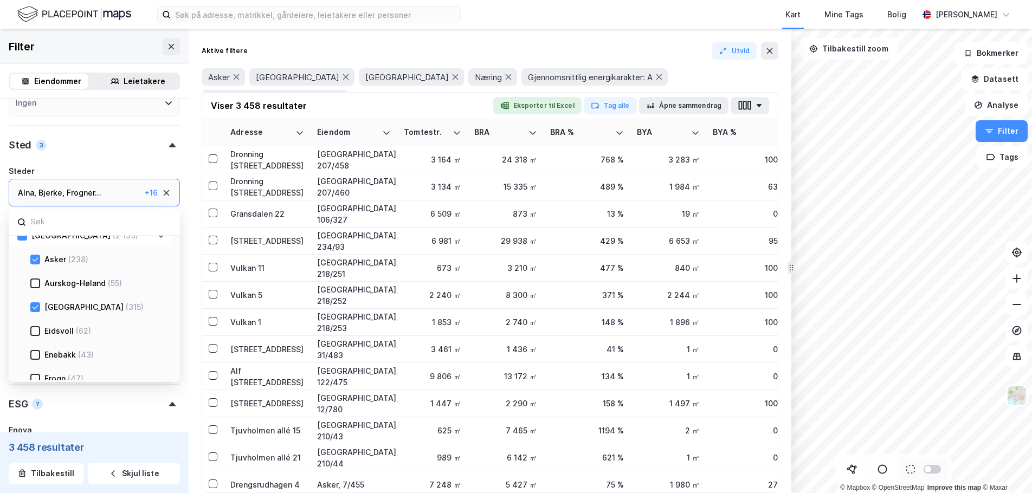
scroll to position [108, 0]
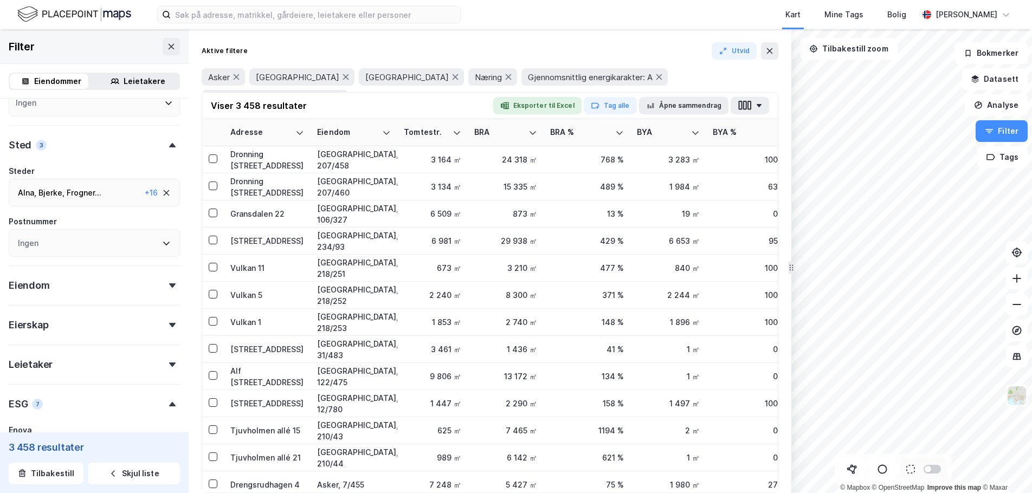
click at [104, 404] on div "ESG 7" at bounding box center [94, 399] width 171 height 31
click at [547, 105] on button "Eksporter til Excel" at bounding box center [537, 105] width 88 height 17
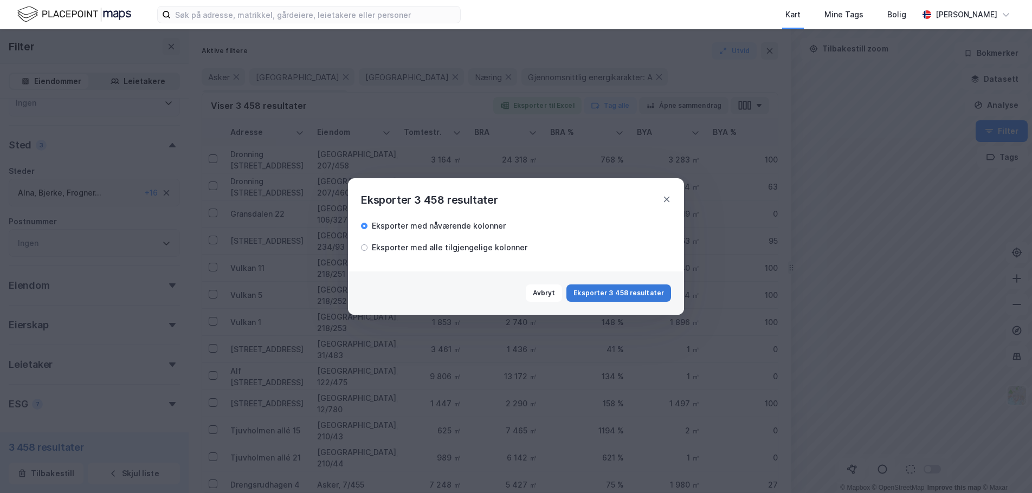
click at [612, 290] on button "Eksporter 3 458 resultater" at bounding box center [619, 293] width 105 height 17
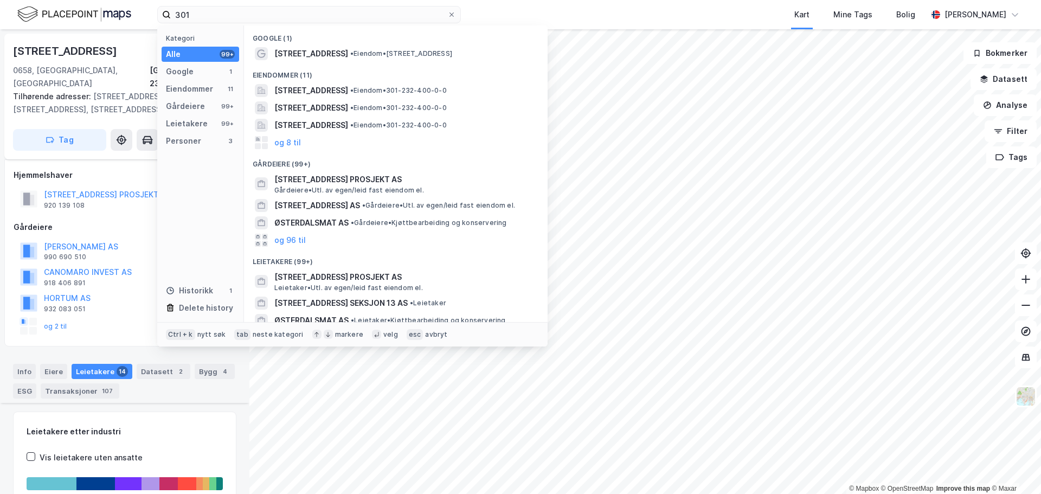
scroll to position [386, 0]
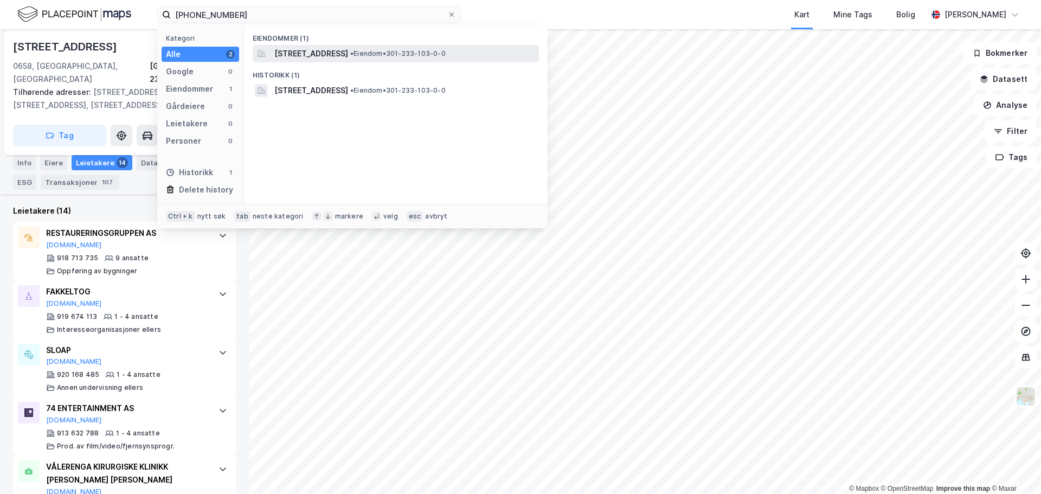
click at [338, 57] on span "[STREET_ADDRESS]" at bounding box center [311, 53] width 74 height 13
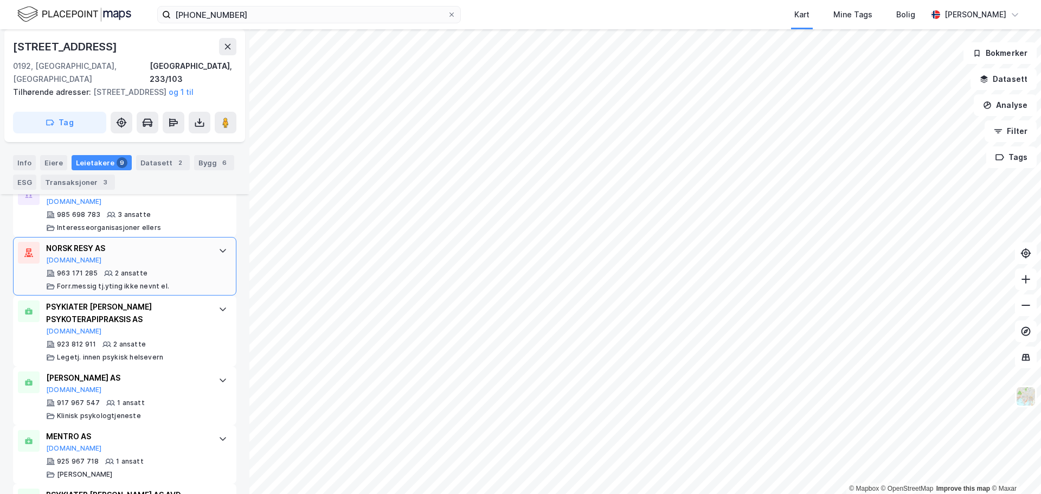
scroll to position [619, 0]
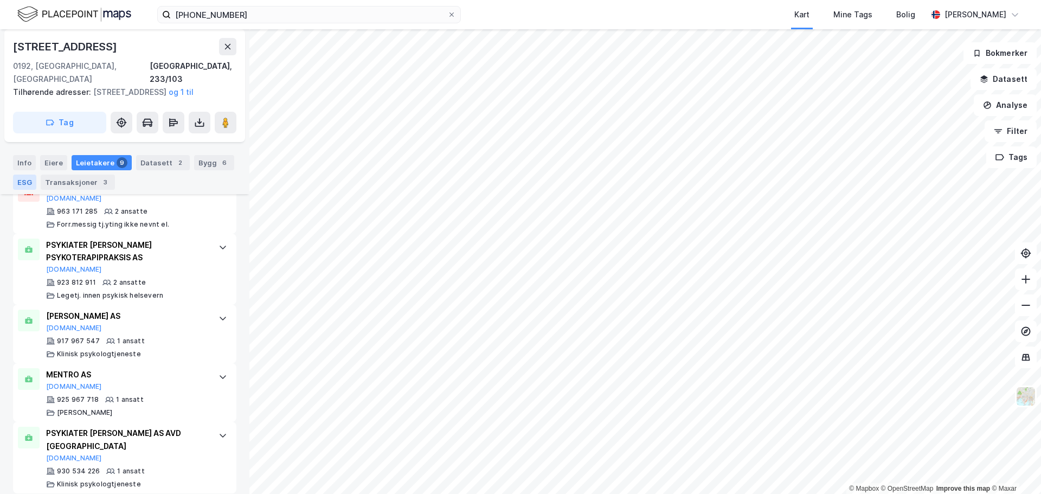
click at [22, 184] on div "ESG" at bounding box center [24, 182] width 23 height 15
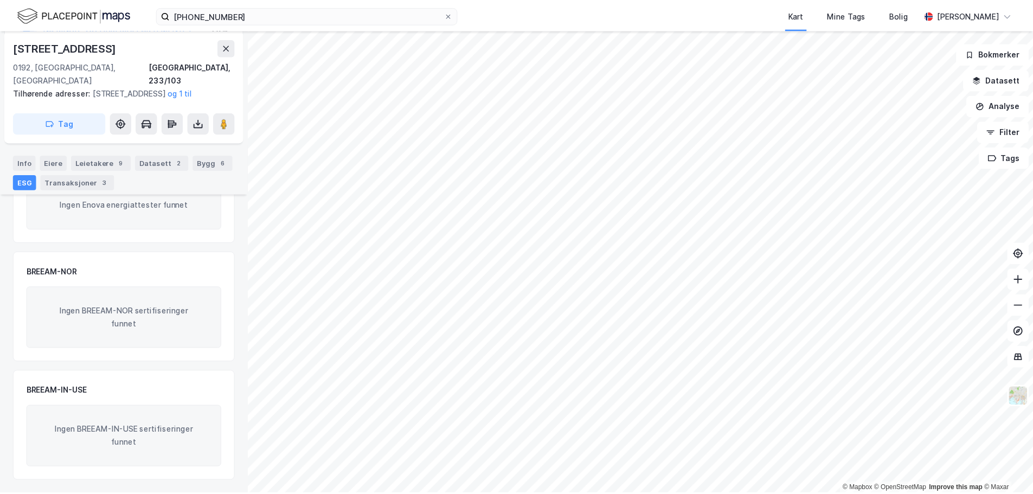
scroll to position [43, 0]
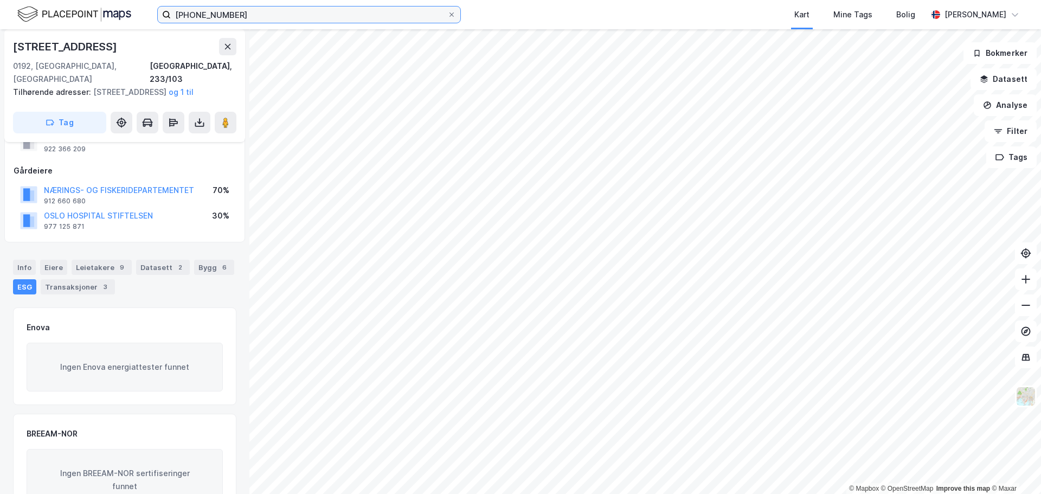
click at [195, 13] on input "[PHONE_NUMBER]" at bounding box center [309, 15] width 276 height 16
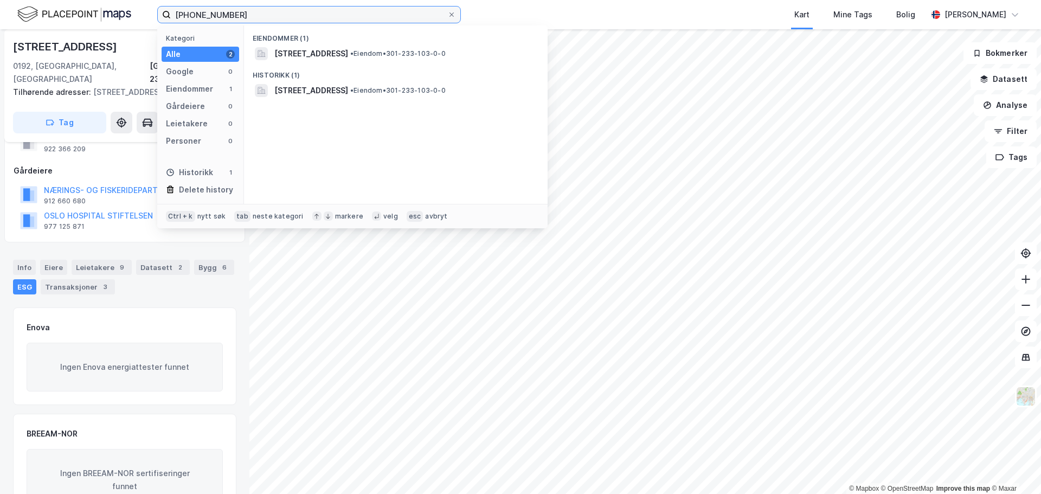
click at [195, 13] on input "[PHONE_NUMBER]" at bounding box center [309, 15] width 276 height 16
click at [221, 15] on input "[PHONE_NUMBER]" at bounding box center [309, 15] width 276 height 16
type input "[PHONE_NUMBER]"
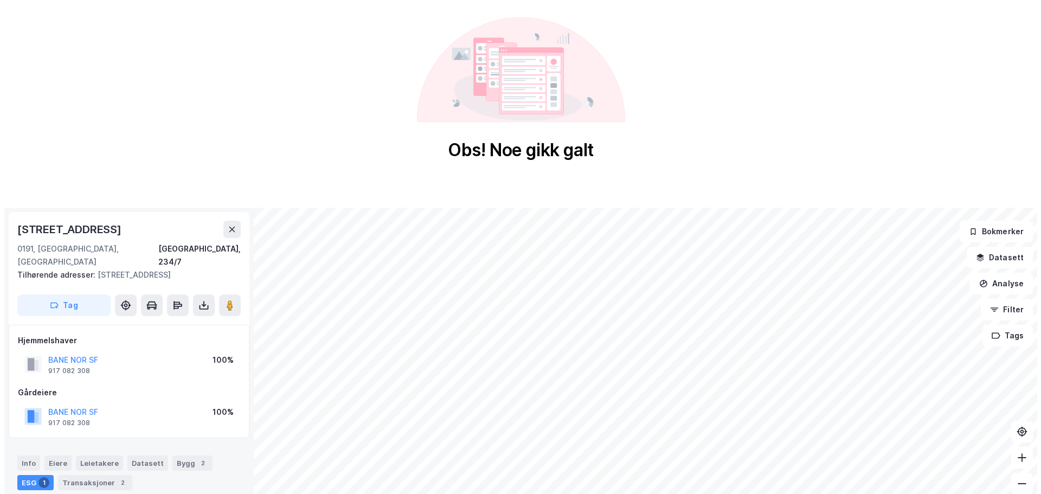
scroll to position [43, 0]
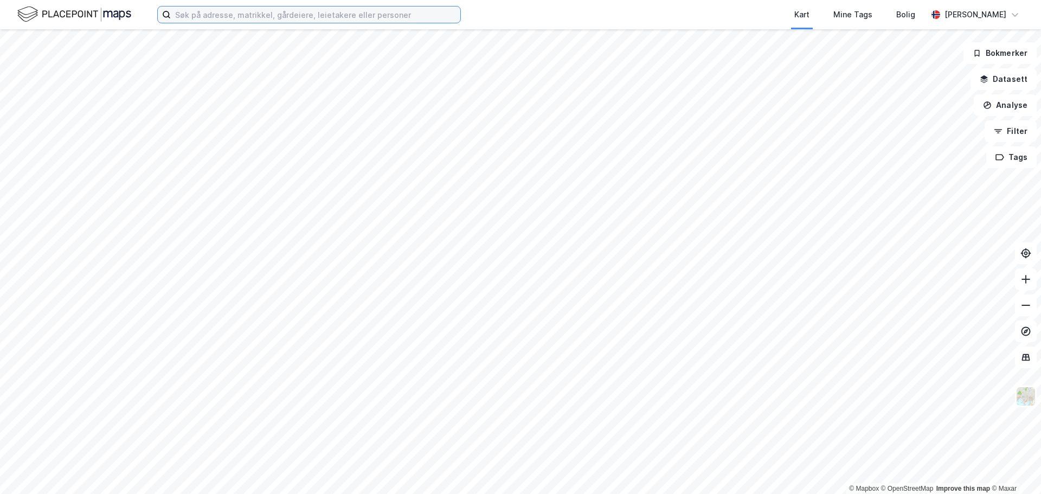
click at [235, 16] on input at bounding box center [315, 15] width 289 height 16
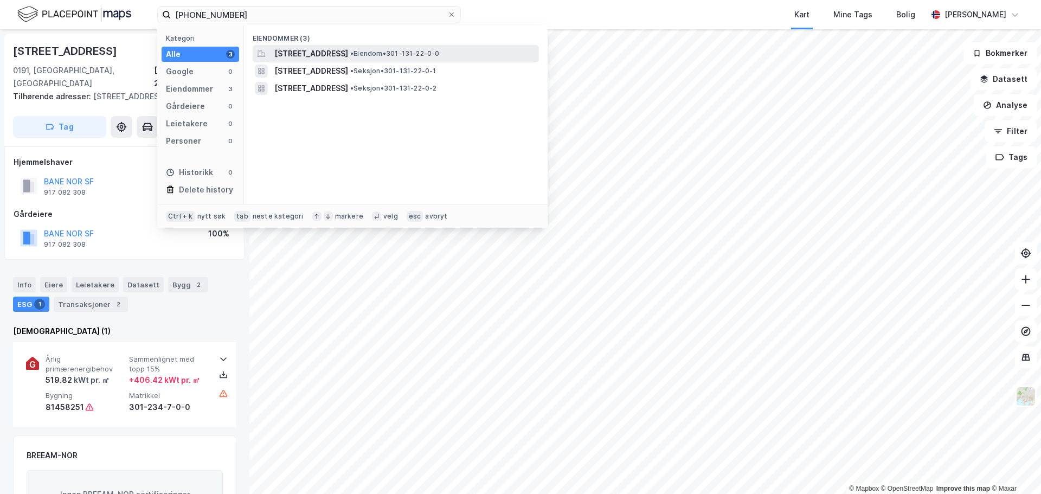
click at [348, 48] on span "Standardveien 1, 0581, OSLO, OSLO" at bounding box center [311, 53] width 74 height 13
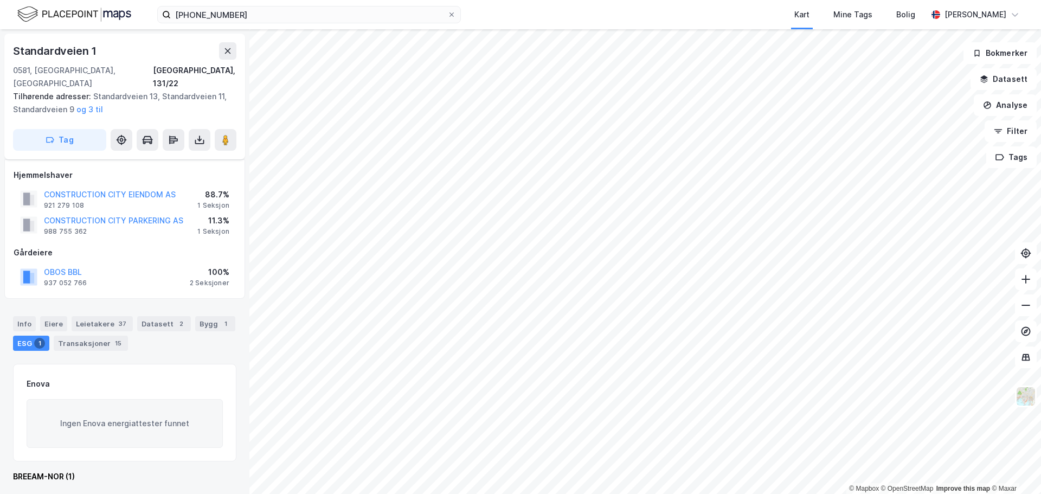
scroll to position [156, 0]
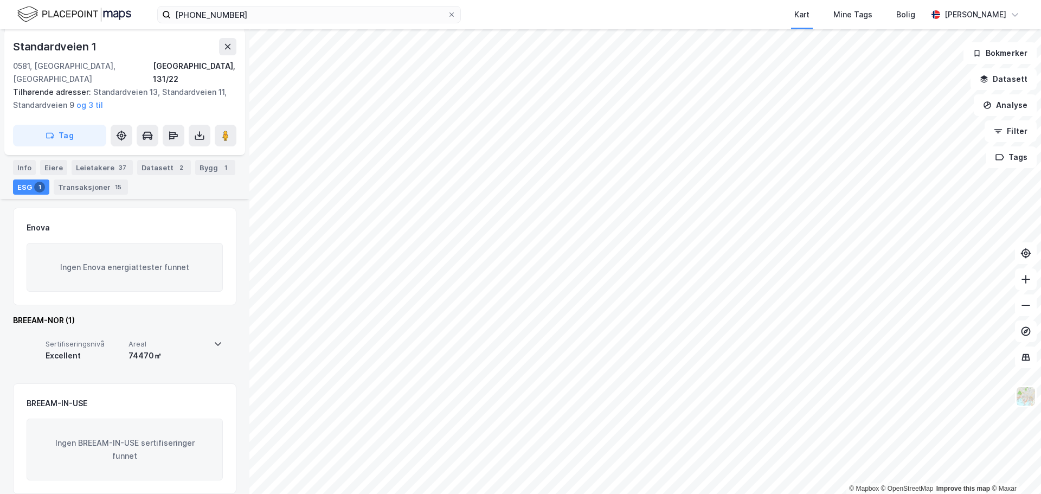
click at [166, 349] on div "74470㎡" at bounding box center [167, 355] width 79 height 13
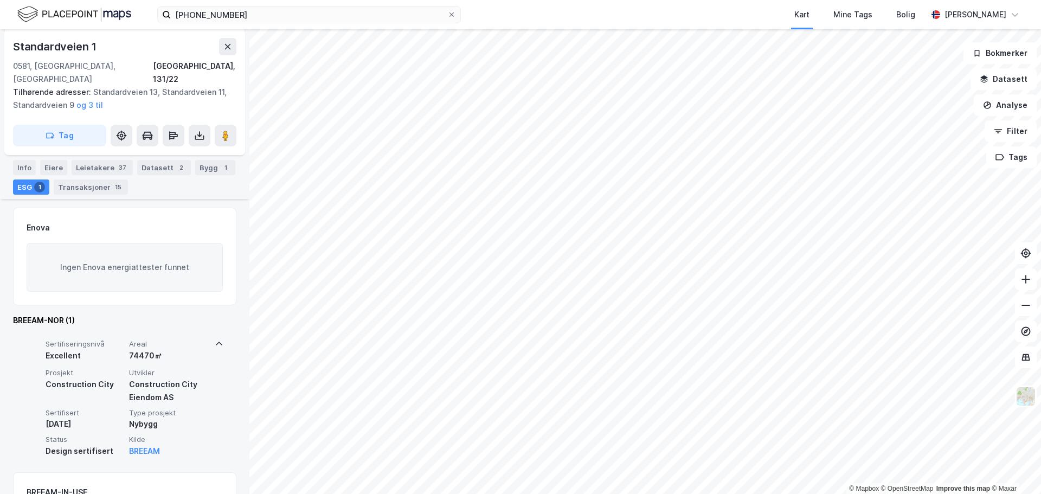
click at [166, 349] on div "74470㎡" at bounding box center [168, 355] width 79 height 13
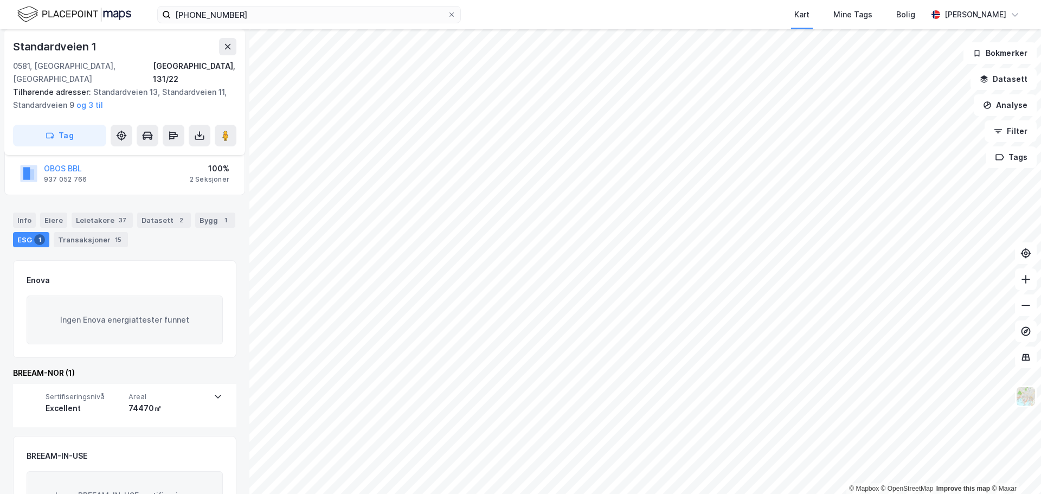
scroll to position [108, 0]
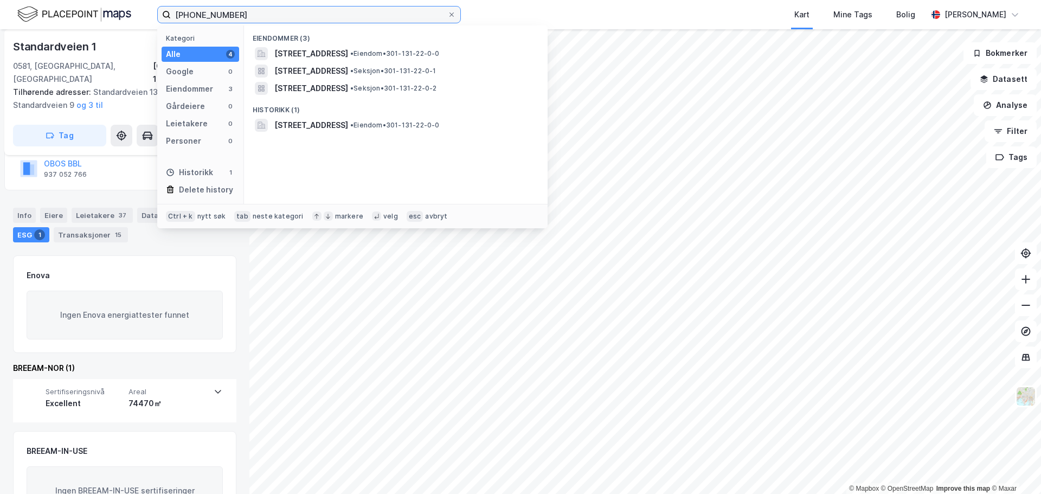
drag, startPoint x: 240, startPoint y: 9, endPoint x: 192, endPoint y: 22, distance: 49.6
click at [192, 22] on input "[PHONE_NUMBER]" at bounding box center [309, 15] width 276 height 16
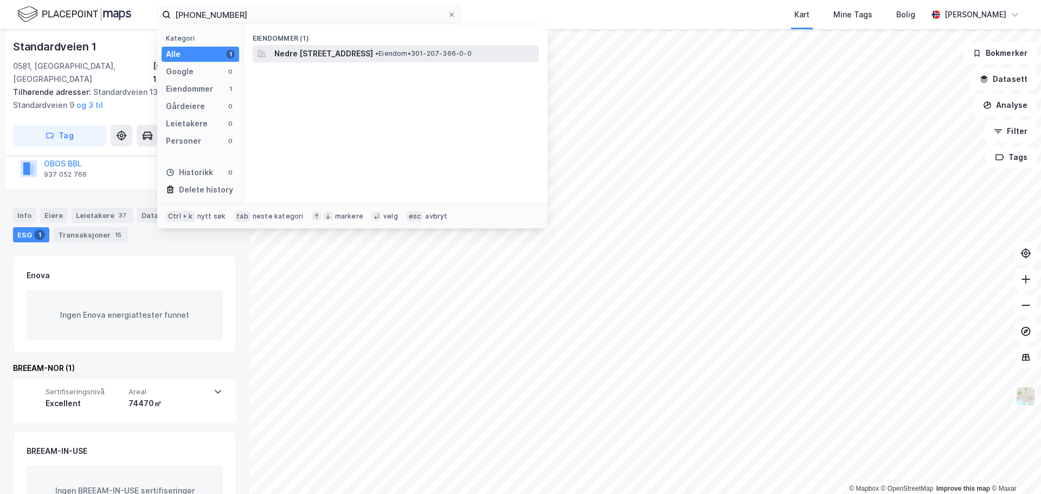
click at [373, 56] on span "Nedre Vollgate 4, 0158, OSLO, OSLO" at bounding box center [323, 53] width 99 height 13
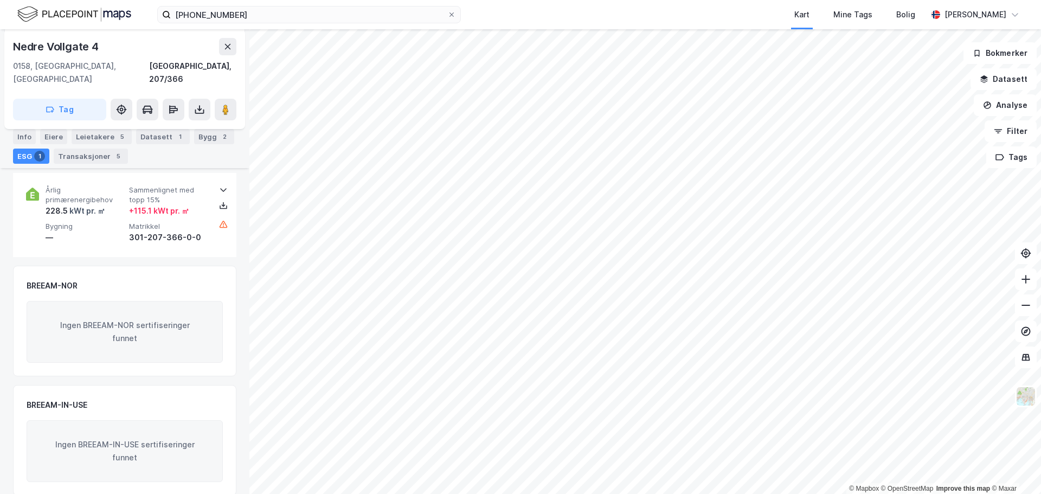
scroll to position [231, 0]
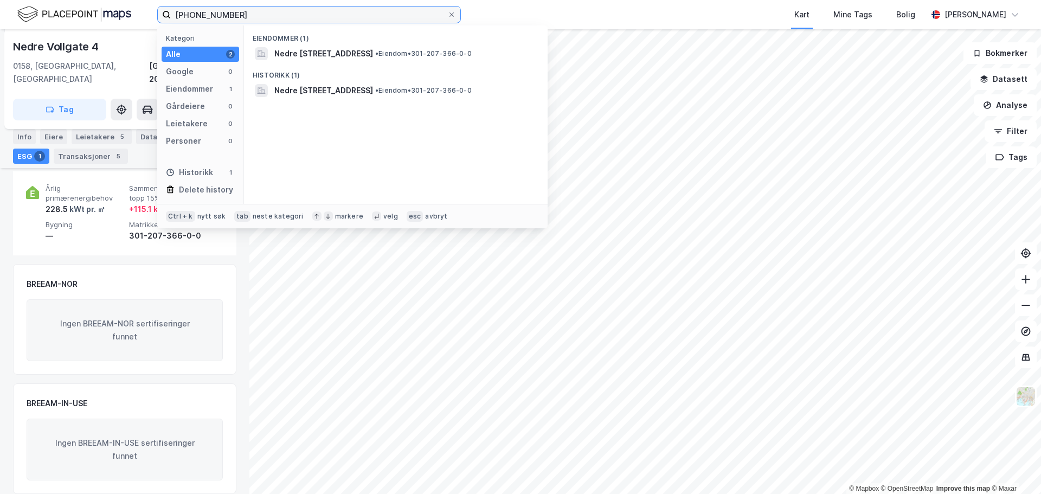
drag, startPoint x: 247, startPoint y: 14, endPoint x: 197, endPoint y: 12, distance: 49.9
click at [197, 12] on input "301-207-366" at bounding box center [309, 15] width 276 height 16
click at [198, 12] on input "301-207-366" at bounding box center [309, 15] width 276 height 16
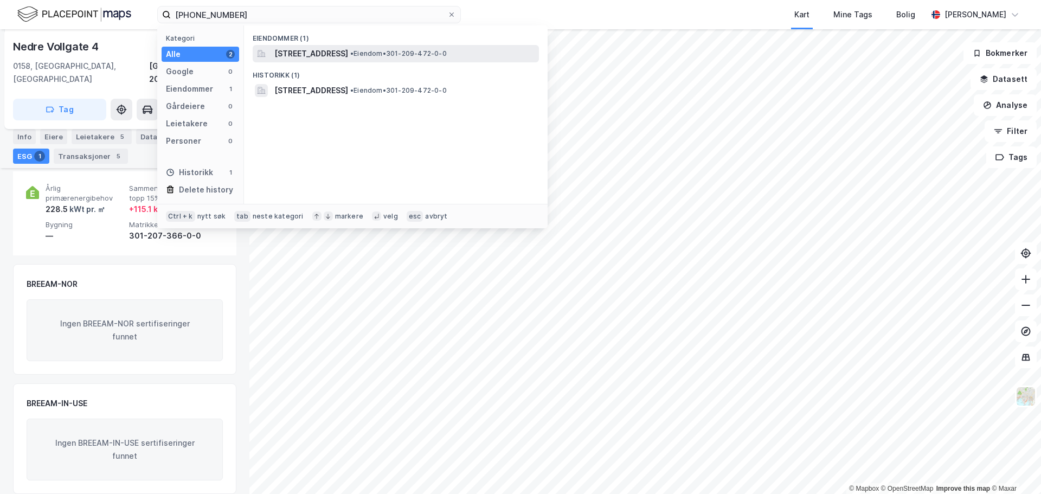
click at [337, 56] on span "[STREET_ADDRESS]" at bounding box center [311, 53] width 74 height 13
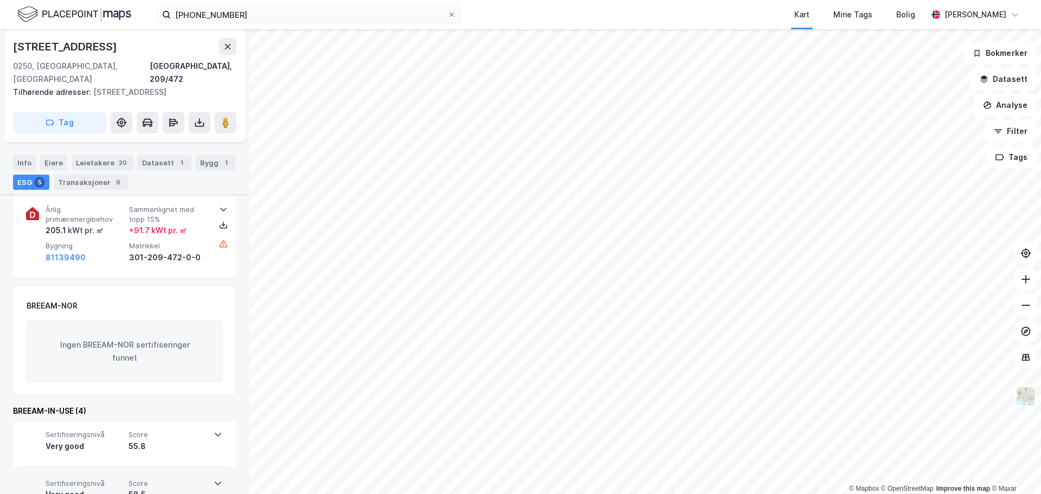
scroll to position [280, 0]
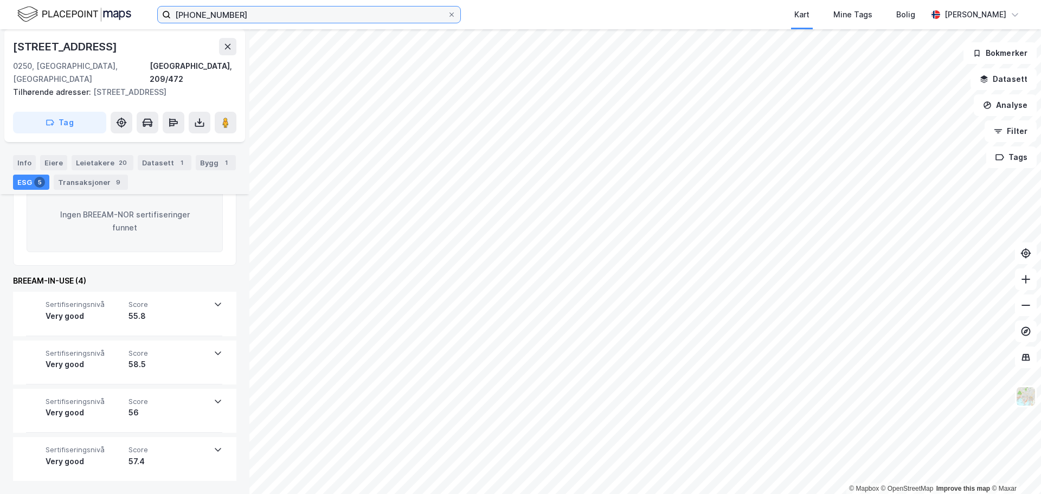
click at [207, 16] on input "301-209-472" at bounding box center [309, 15] width 276 height 16
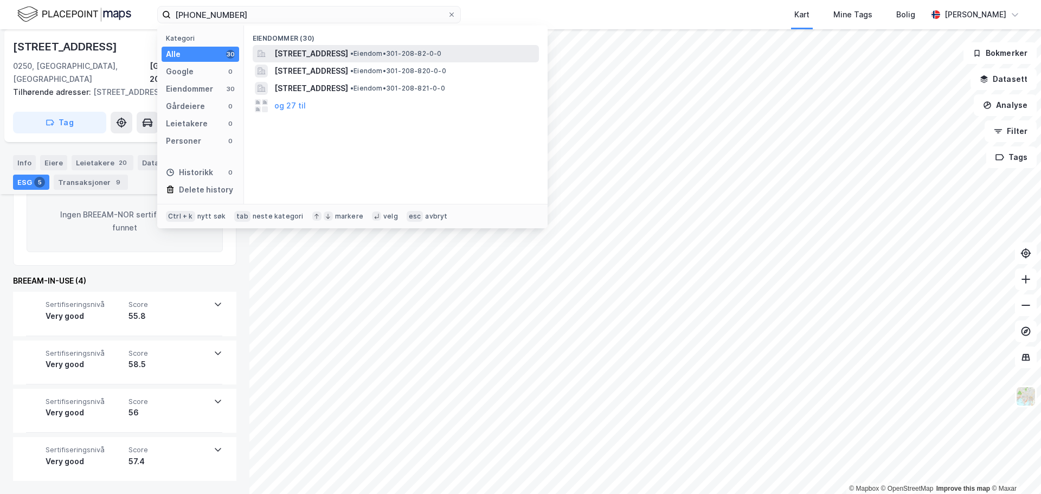
click at [346, 54] on span "Brugata 19, 0186, OSLO, OSLO" at bounding box center [311, 53] width 74 height 13
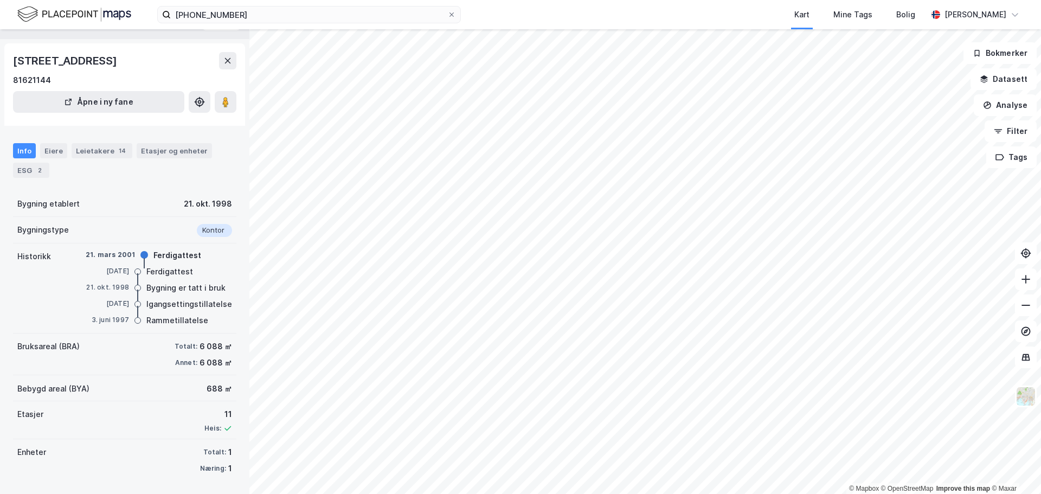
scroll to position [25, 0]
click at [42, 175] on div "ESG 2" at bounding box center [31, 169] width 36 height 15
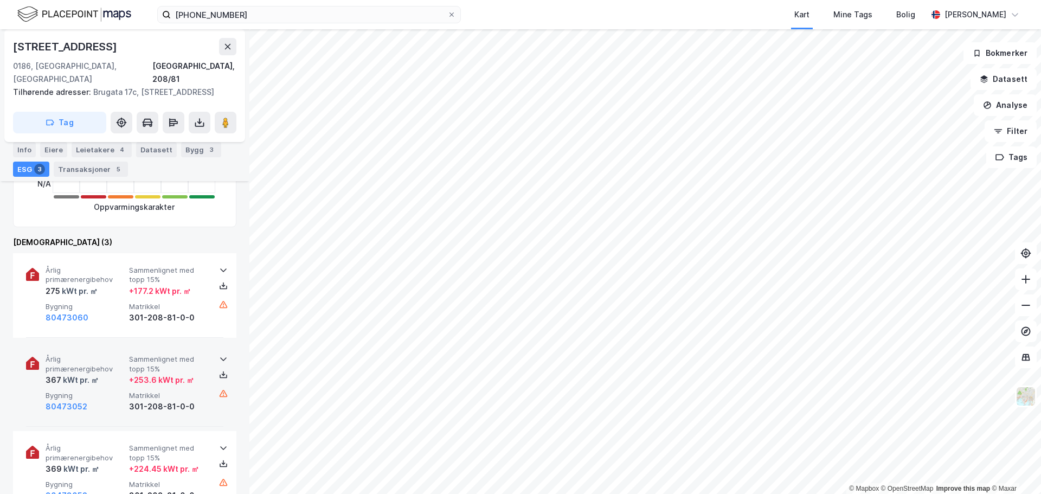
scroll to position [434, 0]
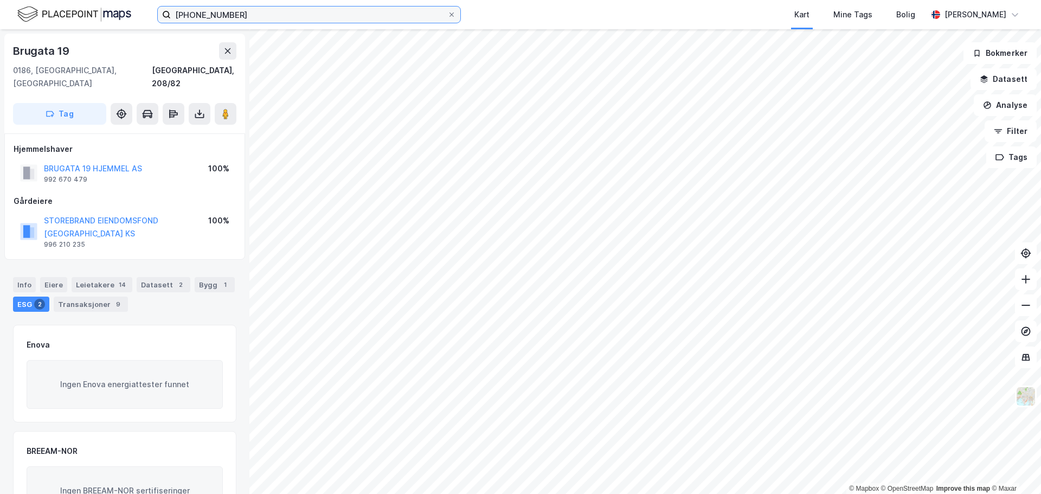
click at [202, 13] on input "301-208-82" at bounding box center [309, 15] width 276 height 16
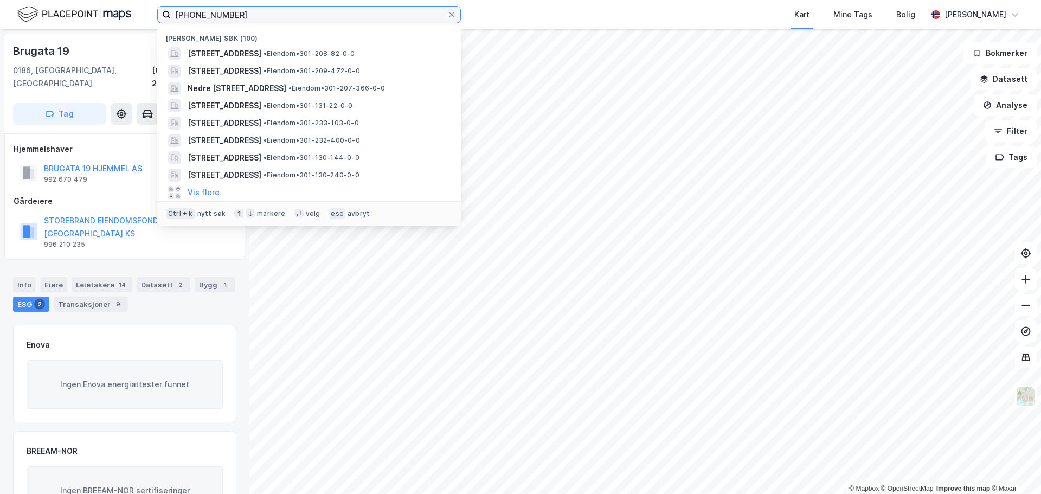
click at [202, 13] on input "301-208-82" at bounding box center [309, 15] width 276 height 16
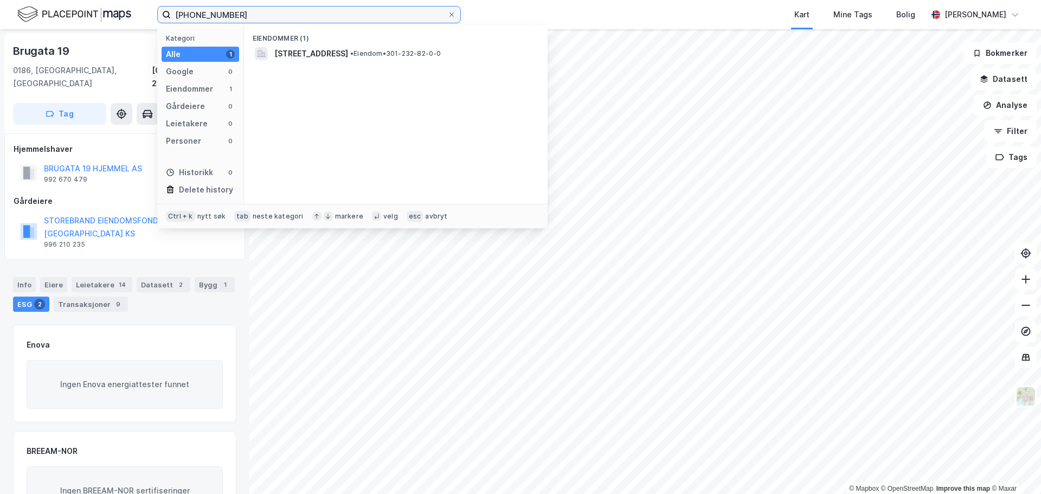
click at [272, 18] on input "301-232-82" at bounding box center [309, 15] width 276 height 16
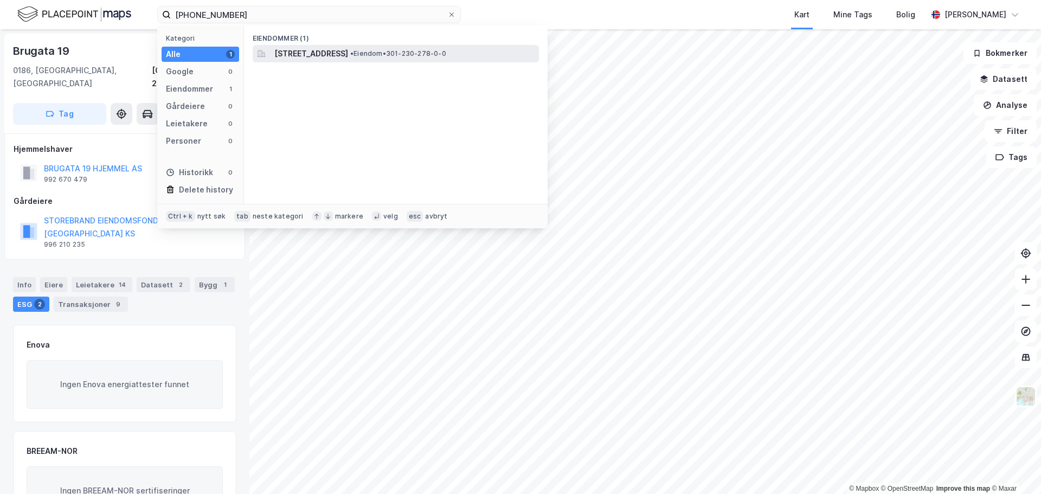
click at [348, 47] on span "Schweigaards gate 34A, 0191, OSLO, OSLO" at bounding box center [311, 53] width 74 height 13
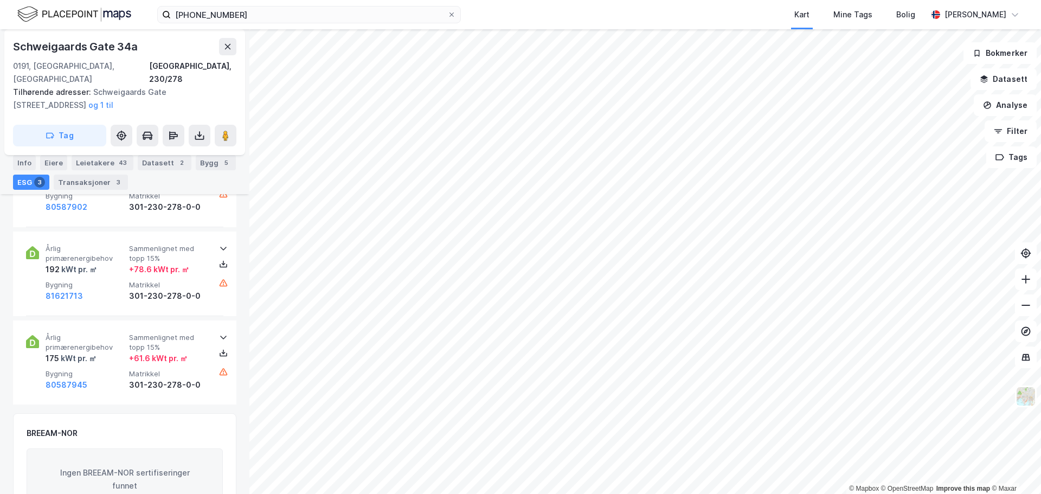
scroll to position [680, 0]
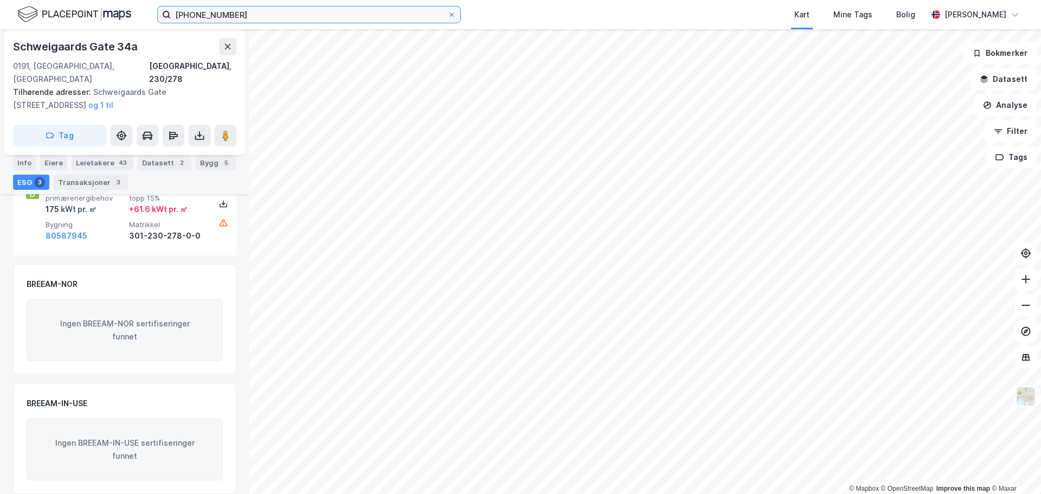
click at [196, 12] on input "301-230-278" at bounding box center [309, 15] width 276 height 16
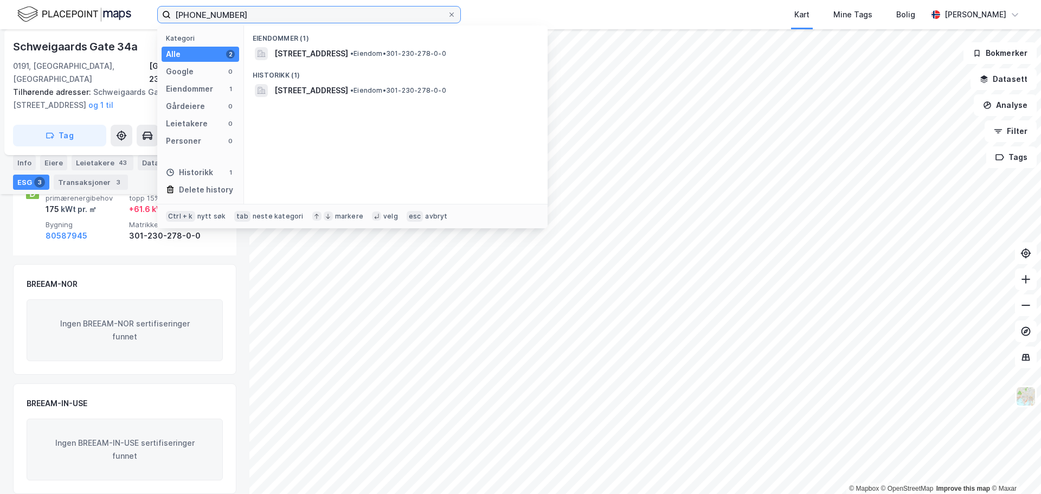
click at [196, 12] on input "301-230-278" at bounding box center [309, 15] width 276 height 16
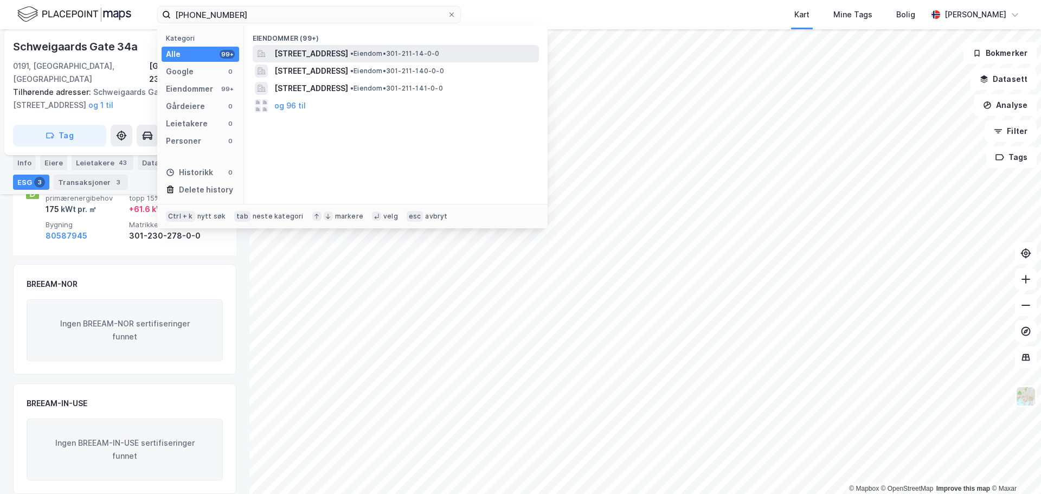
click at [327, 52] on span "Bygdøy allé 2, 0257, OSLO, OSLO" at bounding box center [311, 53] width 74 height 13
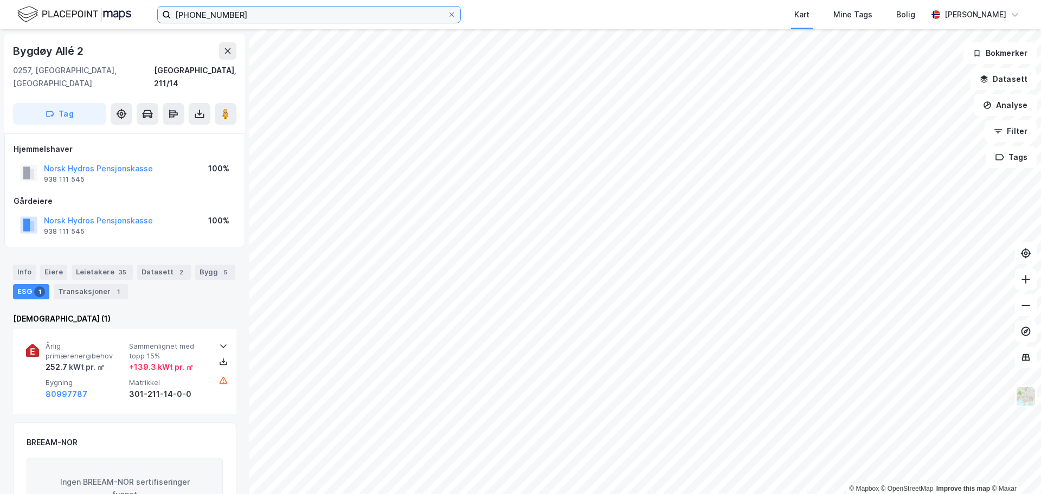
click at [198, 14] on input "301-211-14" at bounding box center [309, 15] width 276 height 16
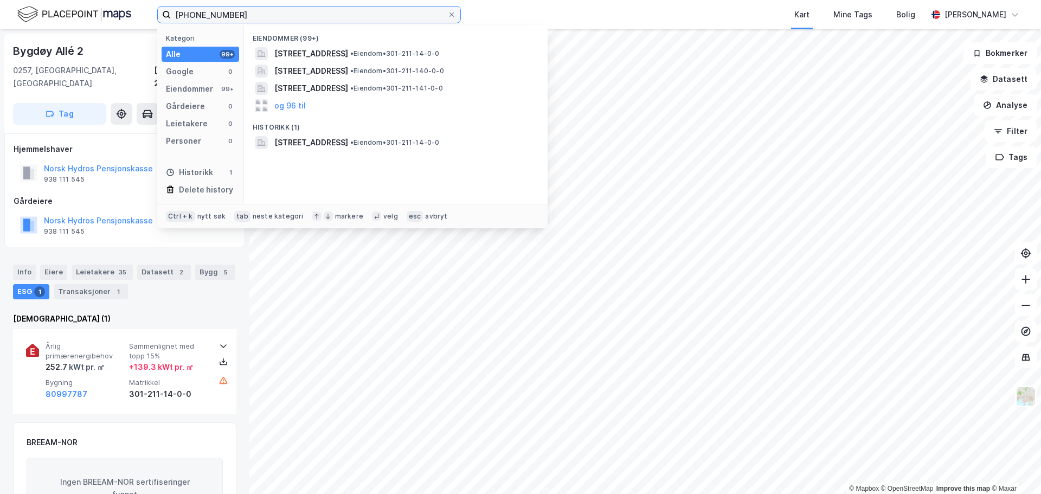
click at [198, 14] on input "301-211-14" at bounding box center [309, 15] width 276 height 16
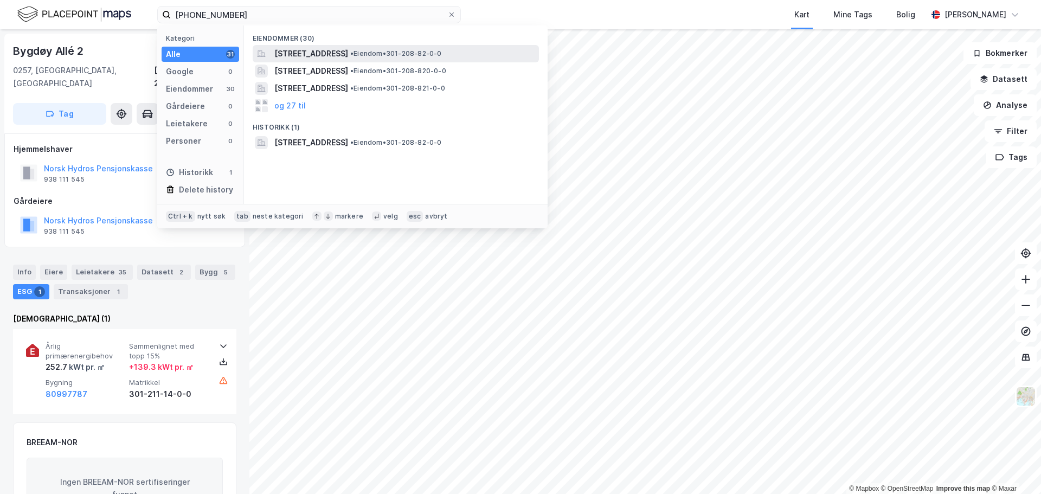
click at [417, 56] on span "• Eiendom • 301-208-82-0-0" at bounding box center [396, 53] width 92 height 9
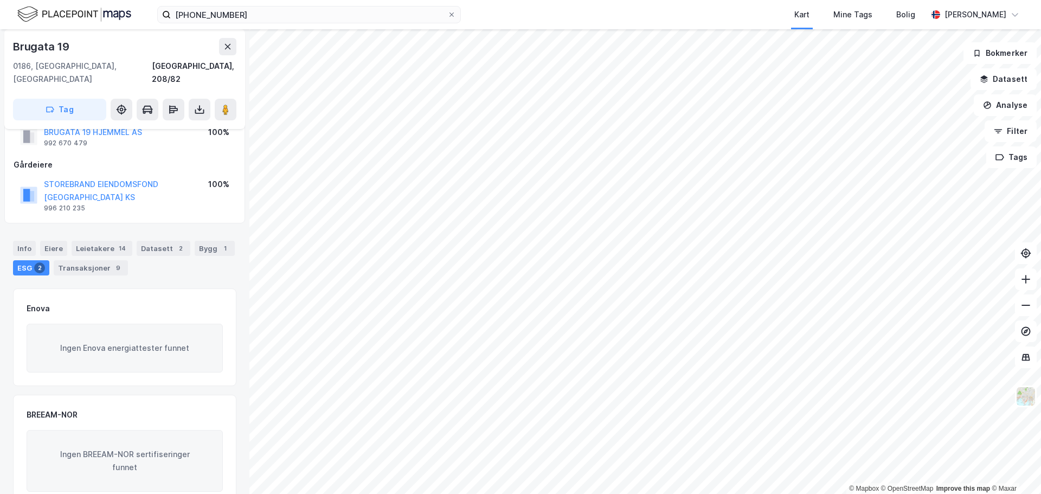
scroll to position [54, 0]
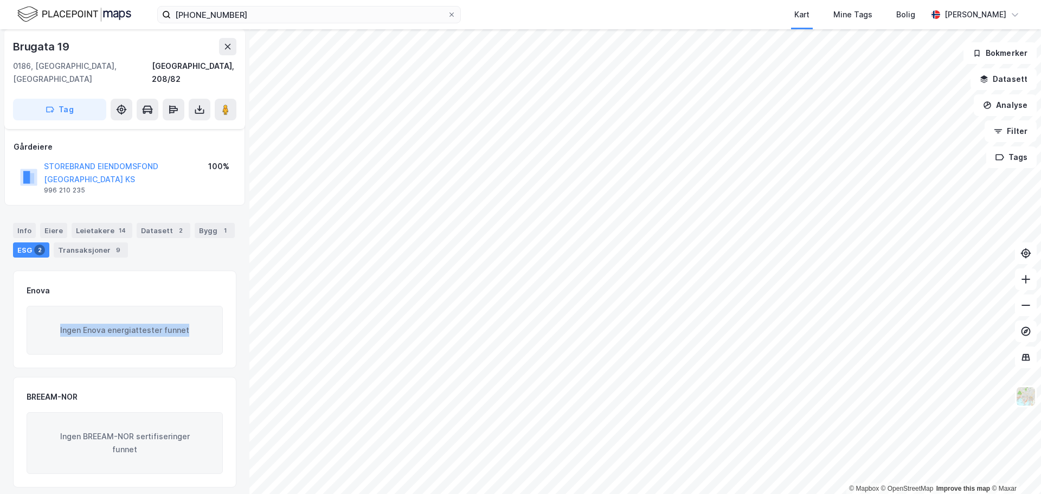
drag, startPoint x: 185, startPoint y: 310, endPoint x: 55, endPoint y: 308, distance: 130.1
click at [57, 306] on div "Ingen Enova energiattester funnet" at bounding box center [125, 330] width 196 height 49
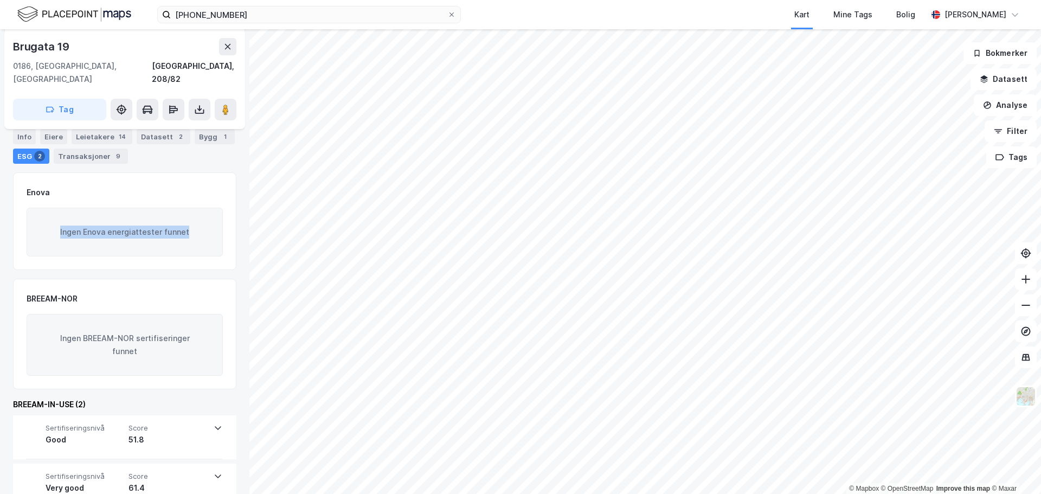
scroll to position [153, 0]
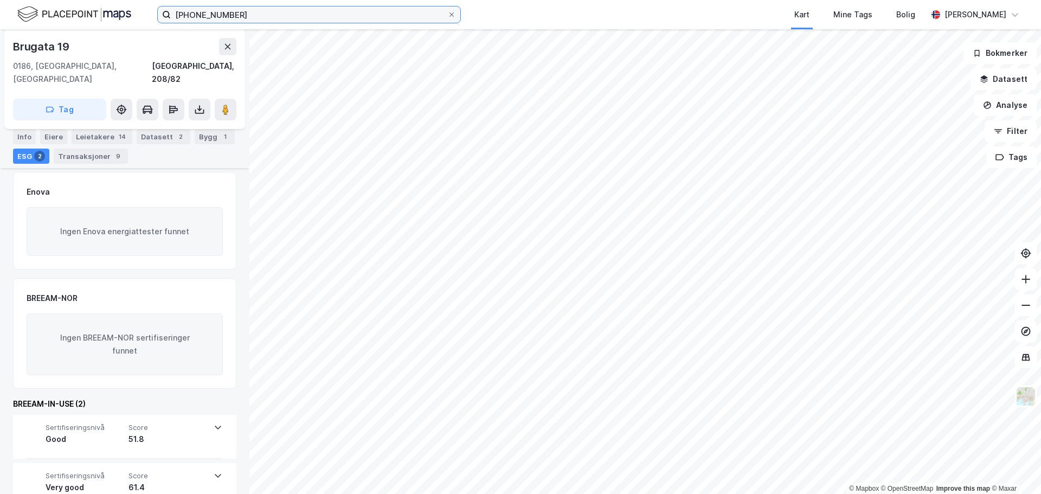
click at [201, 14] on input "301-208-82" at bounding box center [309, 15] width 276 height 16
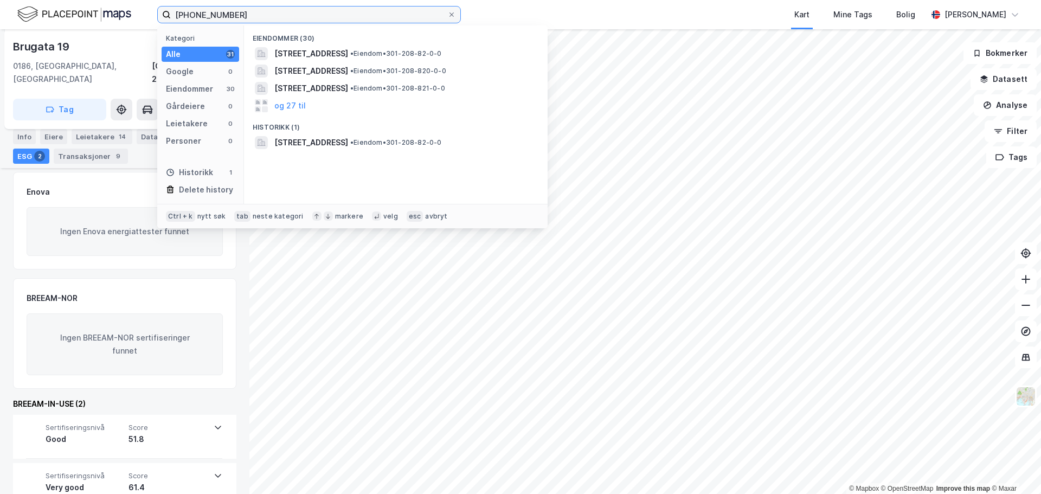
click at [201, 14] on input "301-208-82" at bounding box center [309, 15] width 276 height 16
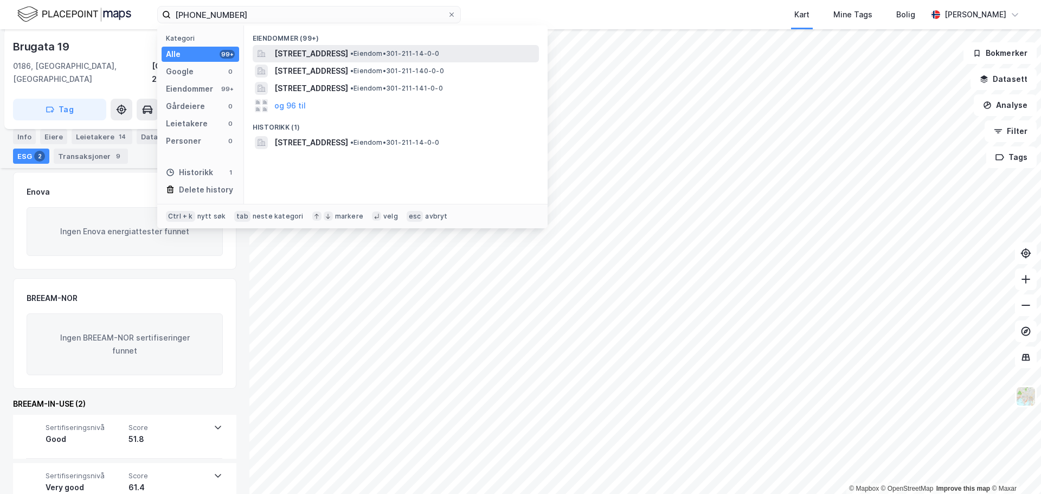
click at [307, 49] on span "Bygdøy allé 2, 0257, OSLO, OSLO" at bounding box center [311, 53] width 74 height 13
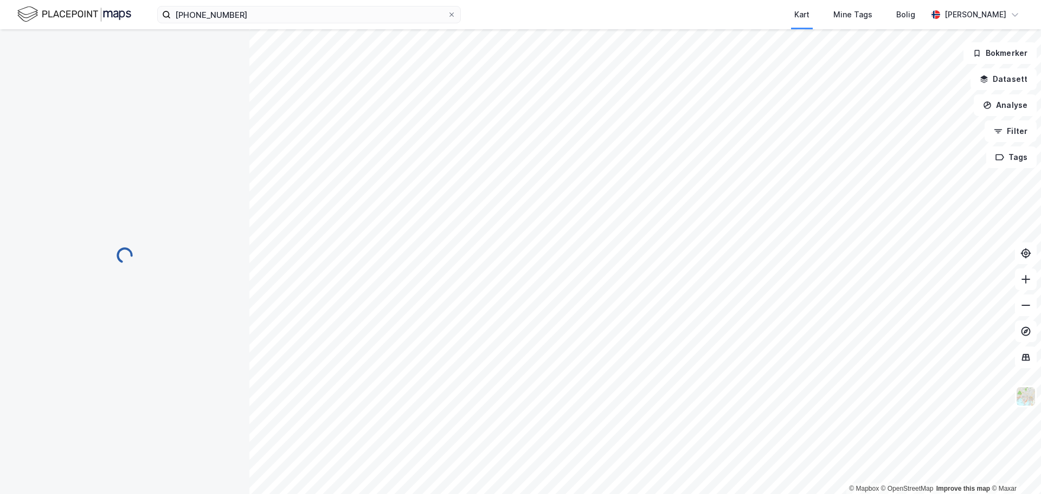
scroll to position [153, 0]
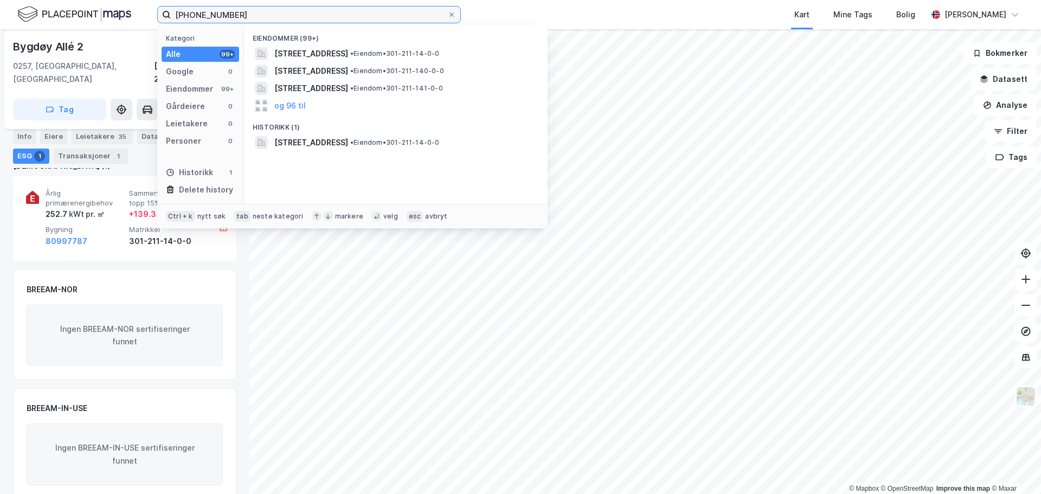
click at [195, 11] on input "301-211-14" at bounding box center [309, 15] width 276 height 16
click at [196, 11] on input "301-211-14" at bounding box center [309, 15] width 276 height 16
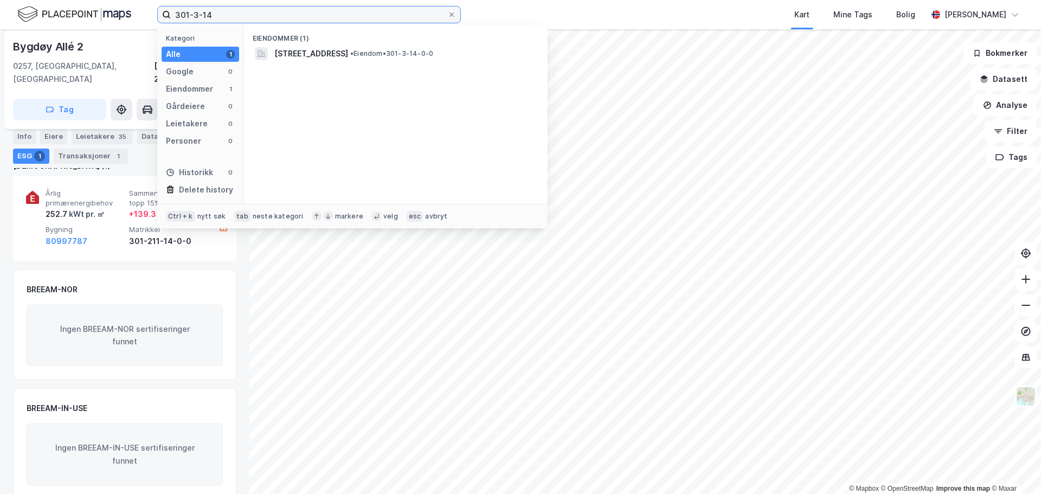
click at [203, 15] on input "301-3-14" at bounding box center [309, 15] width 276 height 16
type input "301-3-609"
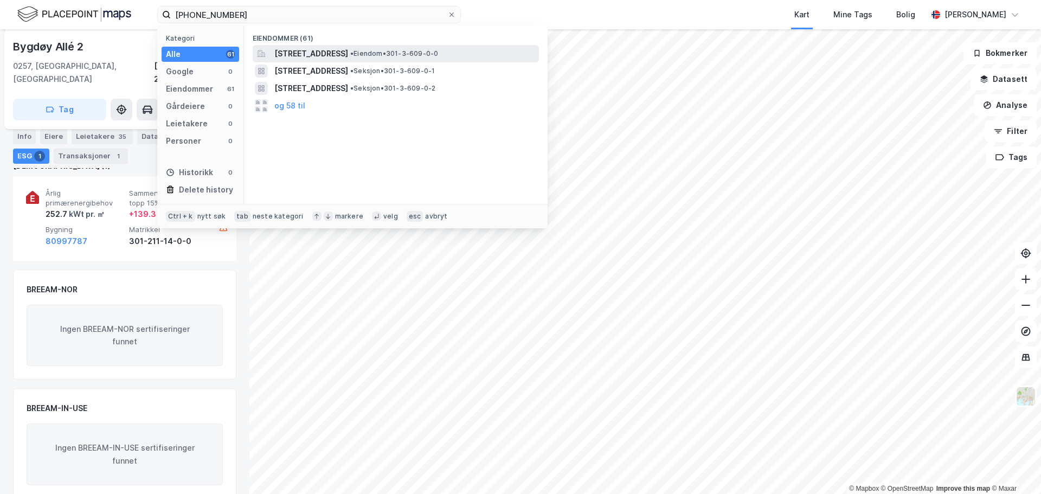
click at [348, 57] on span "Karenslyst allé 1A, 0278, OSLO, OSLO" at bounding box center [311, 53] width 74 height 13
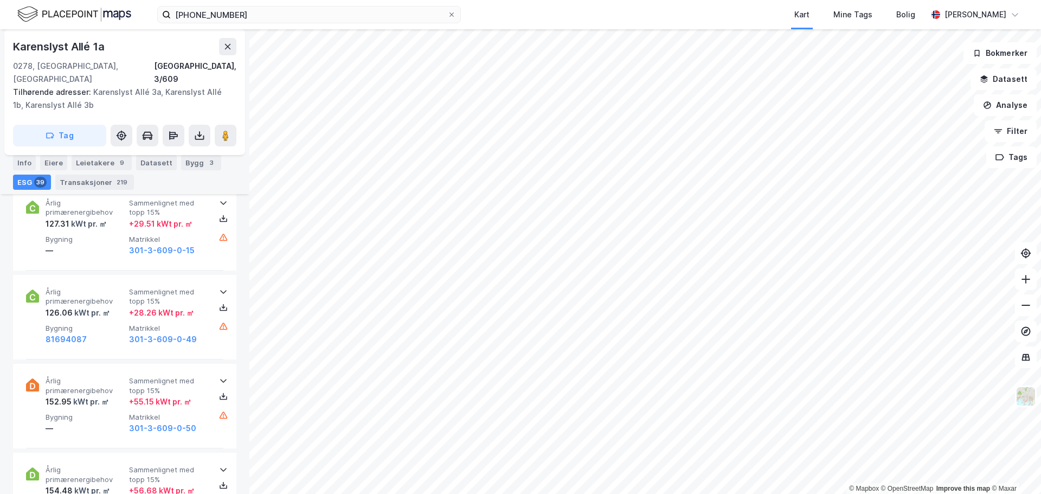
scroll to position [3920, 0]
